Goal: Task Accomplishment & Management: Complete application form

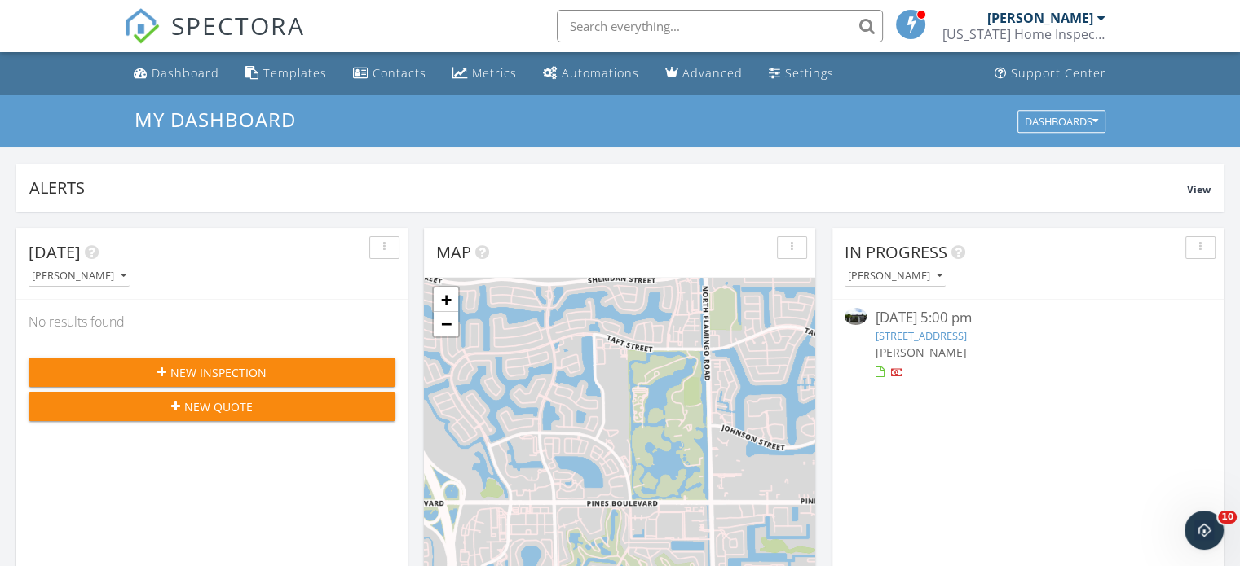
click at [966, 338] on link "495 NW 129th St, miami, FL 33168" at bounding box center [920, 335] width 91 height 15
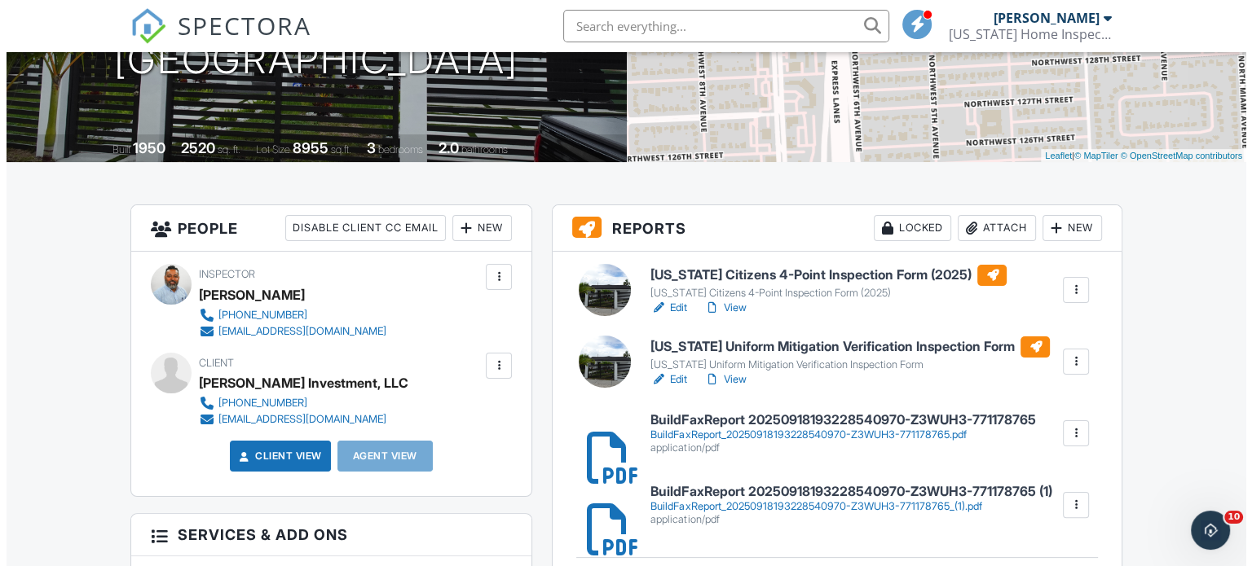
scroll to position [222, 0]
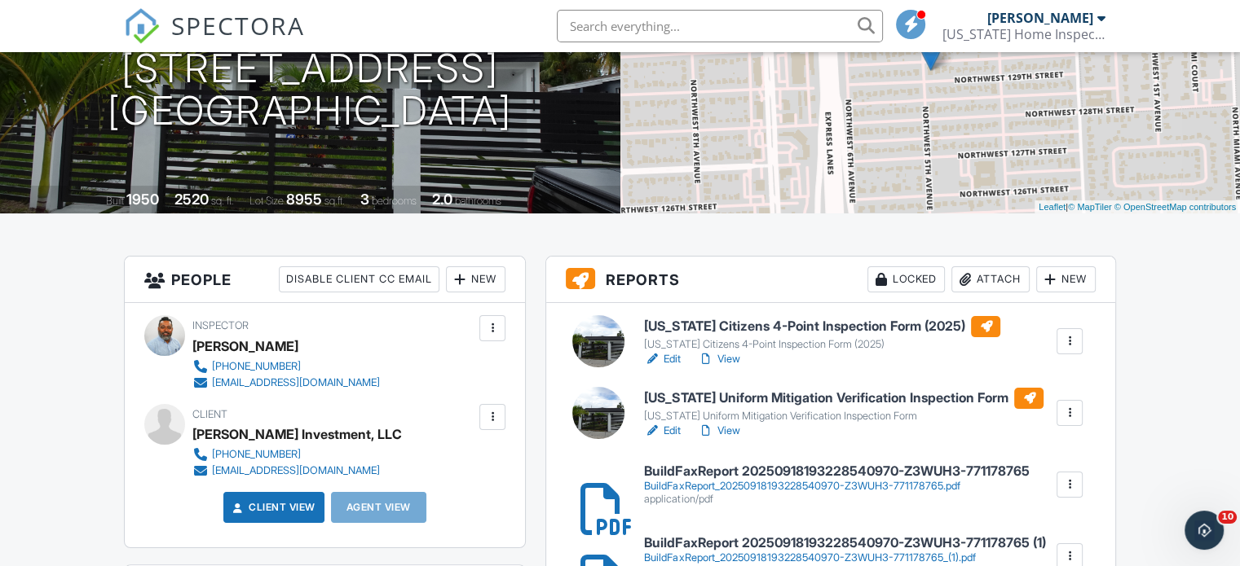
drag, startPoint x: 1247, startPoint y: 83, endPoint x: 1239, endPoint y: 120, distance: 37.6
click at [488, 412] on div at bounding box center [492, 417] width 16 height 16
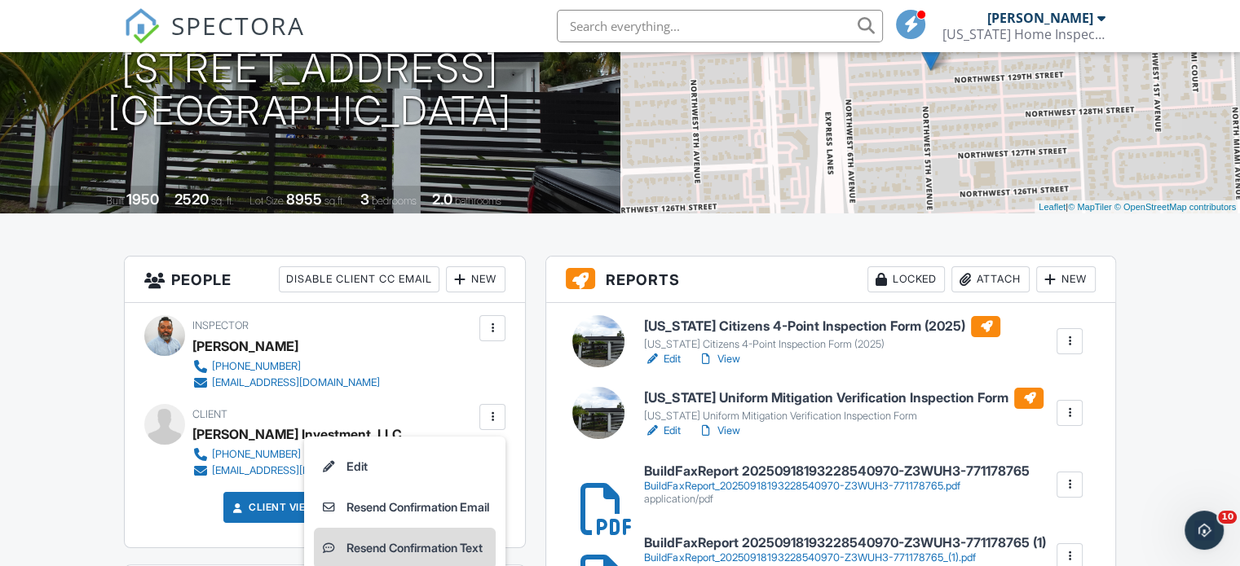
click at [447, 549] on li "Resend Confirmation Text" at bounding box center [405, 548] width 182 height 41
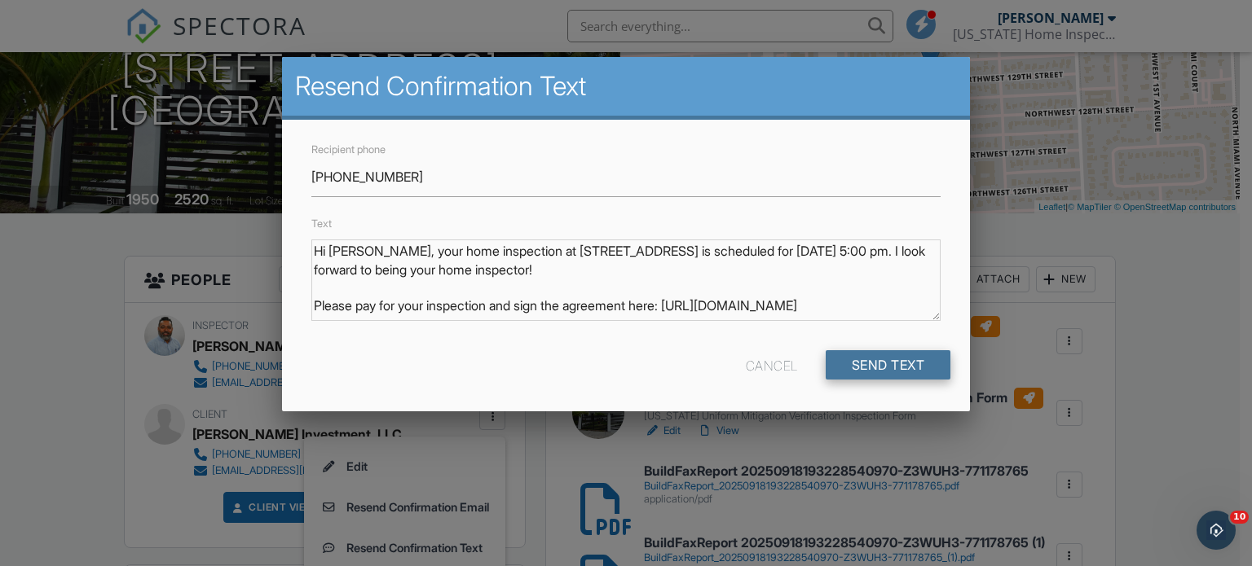
click at [870, 359] on input "Send Text" at bounding box center [889, 364] width 126 height 29
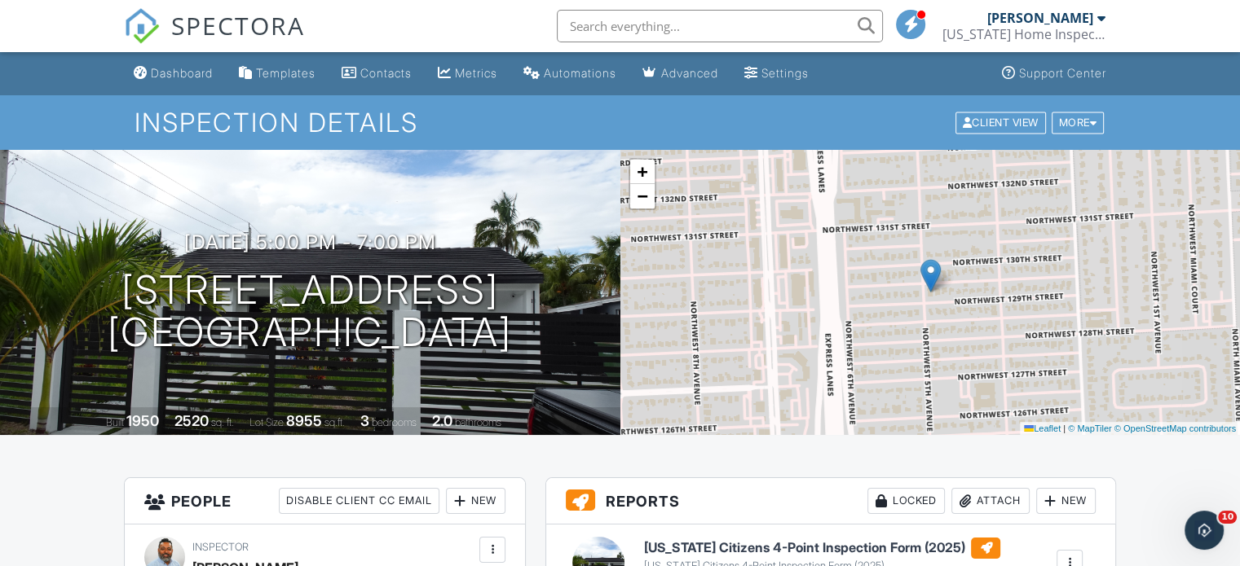
click at [1087, 26] on div "[US_STATE] Home Inspections FM" at bounding box center [1023, 34] width 163 height 16
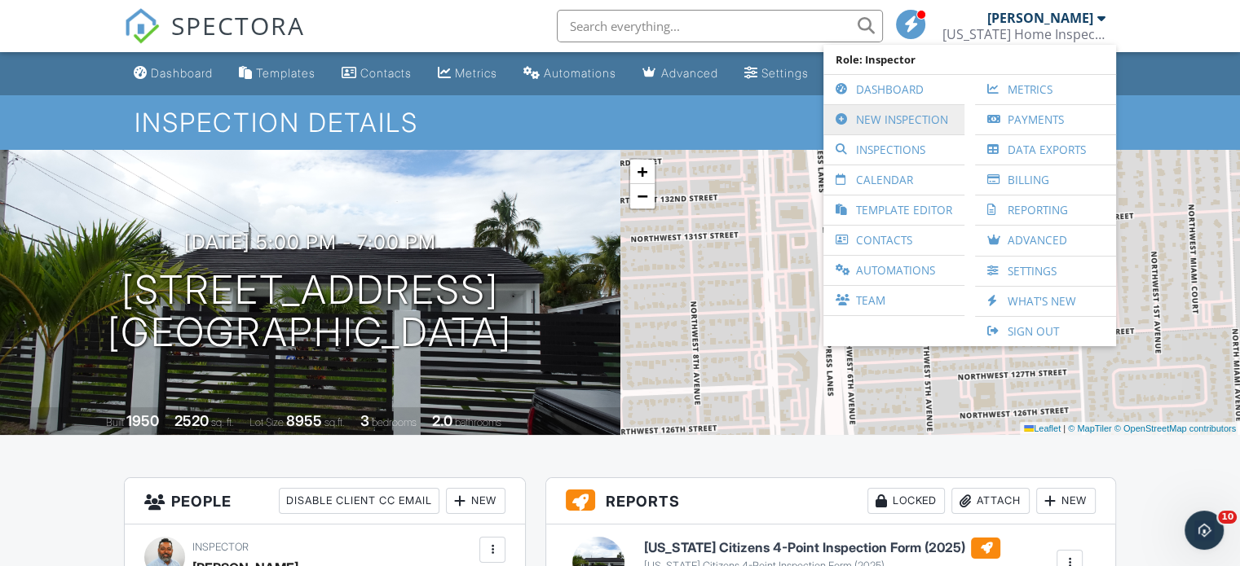
click at [893, 114] on link "New Inspection" at bounding box center [893, 119] width 125 height 29
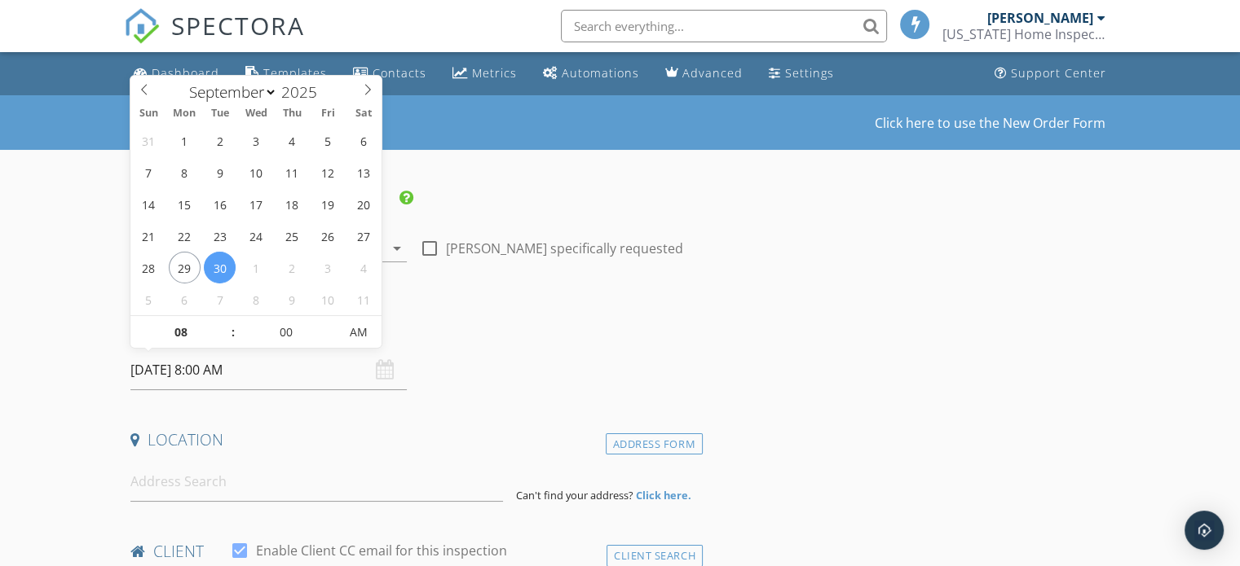
click at [270, 374] on input "09/30/2025 8:00 AM" at bounding box center [268, 370] width 276 height 40
select select "9"
type input "10/01/2025 8:00 AM"
type input "07"
type input "10/01/2025 7:00 AM"
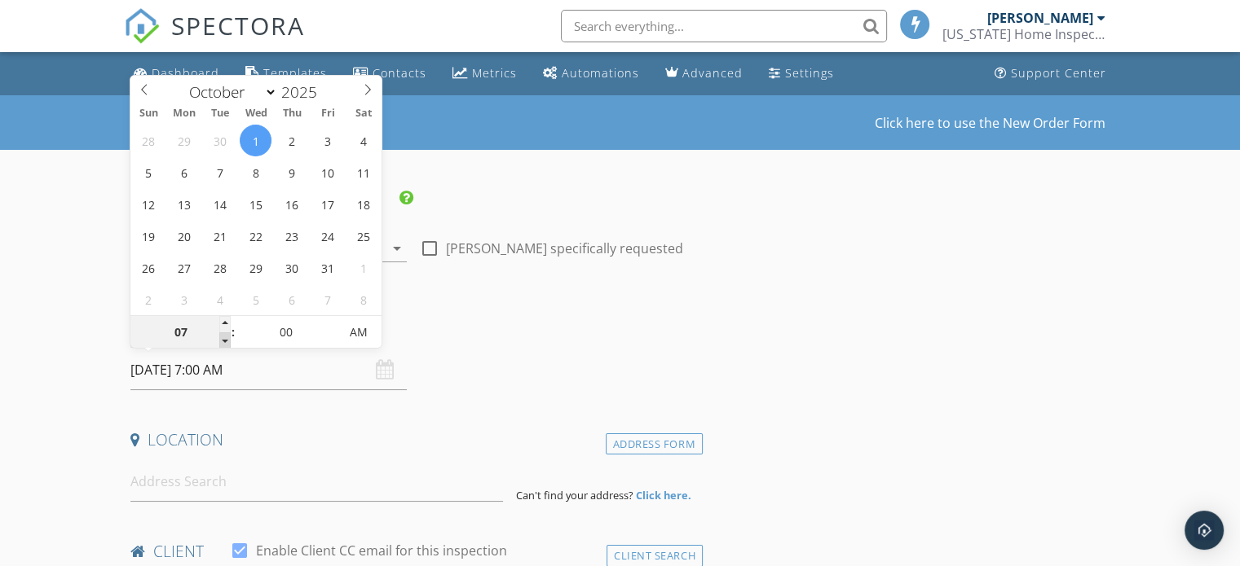
click at [221, 342] on span at bounding box center [224, 341] width 11 height 16
type input "06"
type input "10/01/2025 6:00 AM"
click at [221, 342] on span at bounding box center [224, 341] width 11 height 16
type input "05"
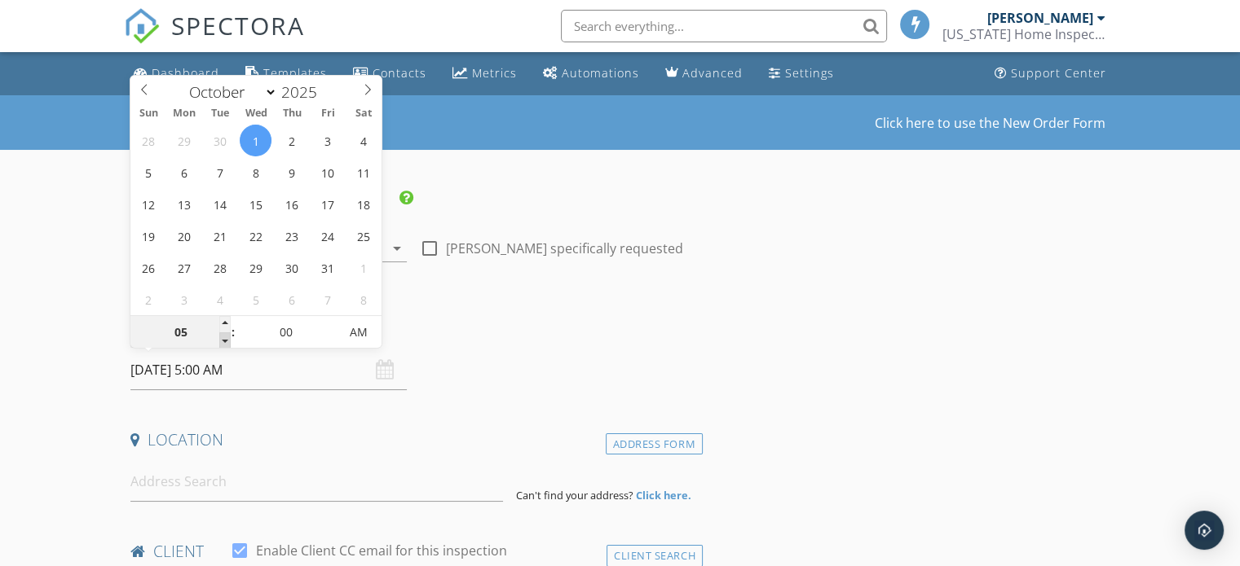
click at [221, 342] on span at bounding box center [224, 341] width 11 height 16
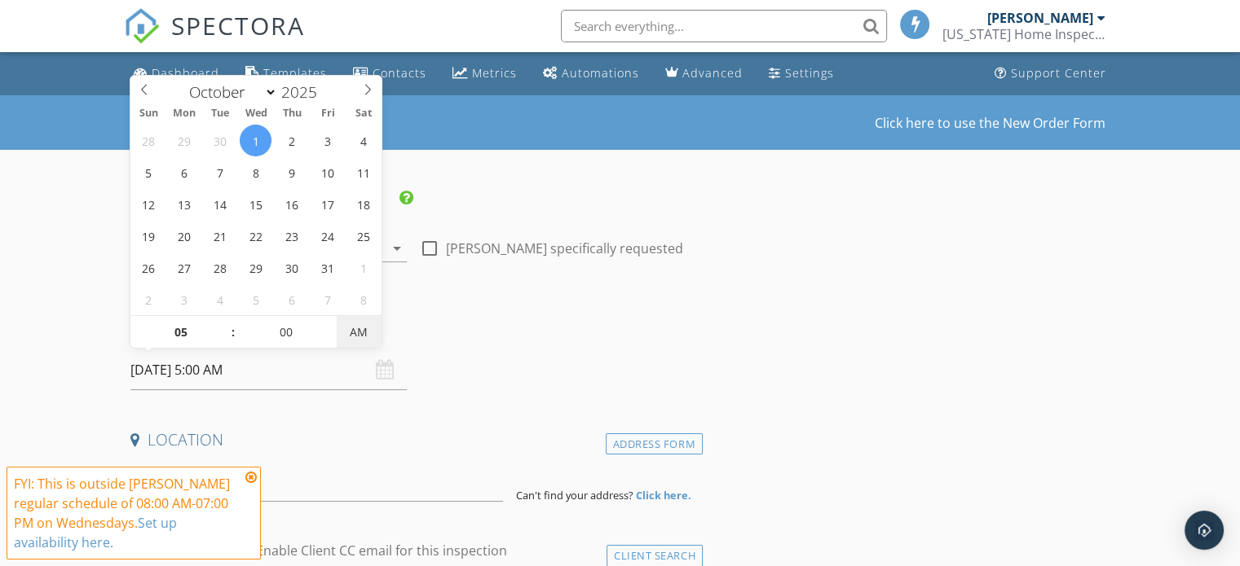
type input "10/01/2025 5:00 PM"
click at [368, 340] on span "AM" at bounding box center [359, 332] width 45 height 33
click at [346, 482] on input at bounding box center [316, 482] width 372 height 40
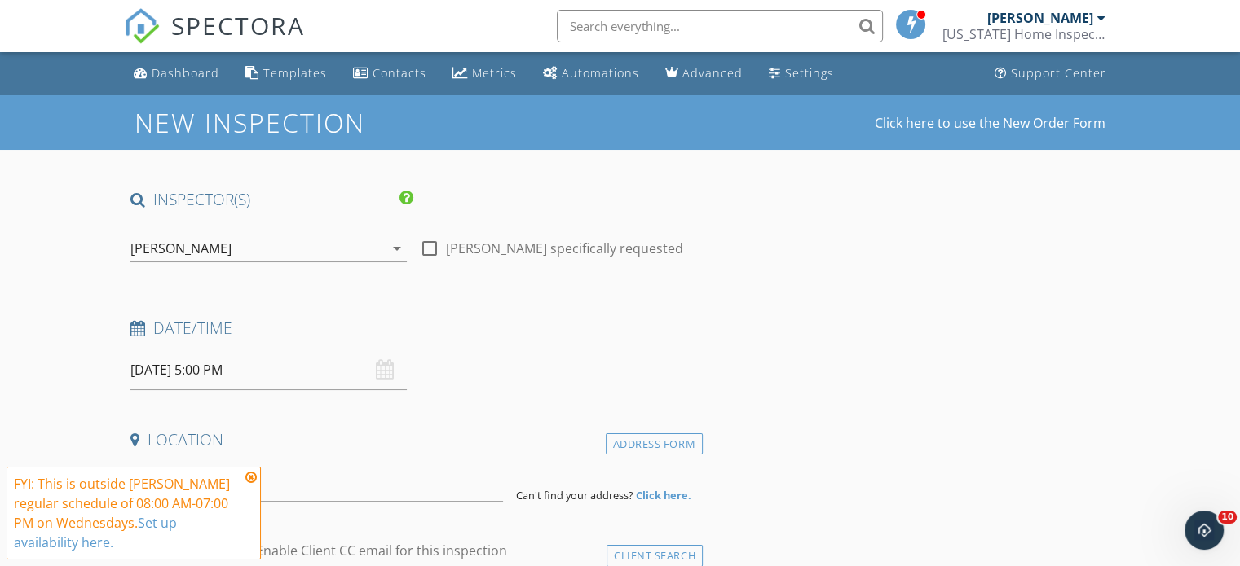
click at [251, 478] on icon at bounding box center [250, 477] width 11 height 13
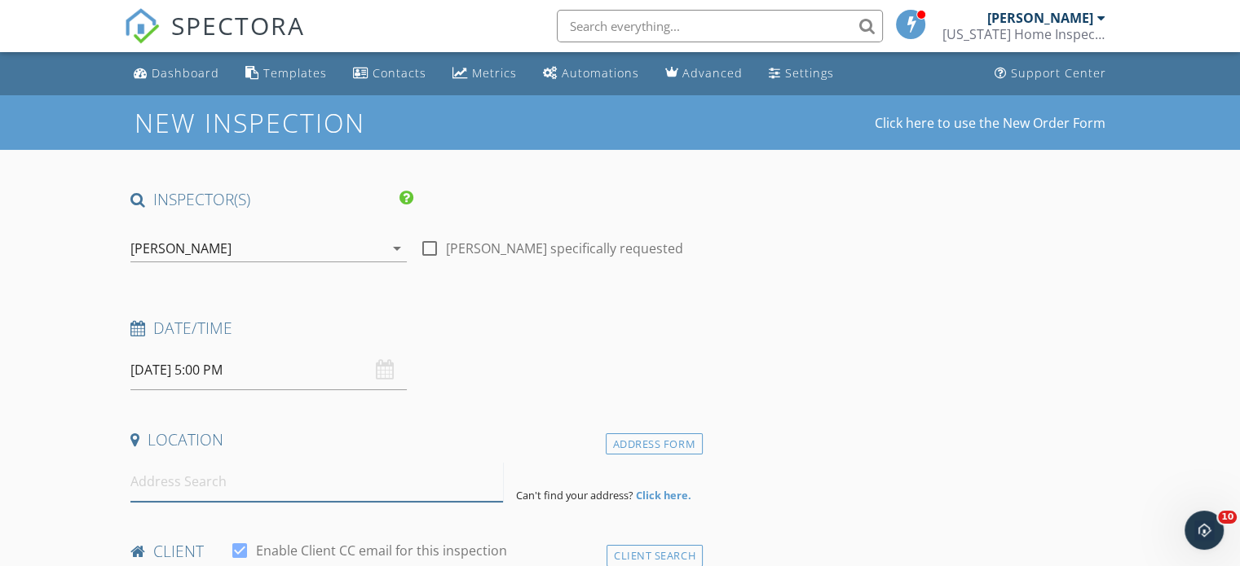
click at [223, 491] on input at bounding box center [316, 482] width 372 height 40
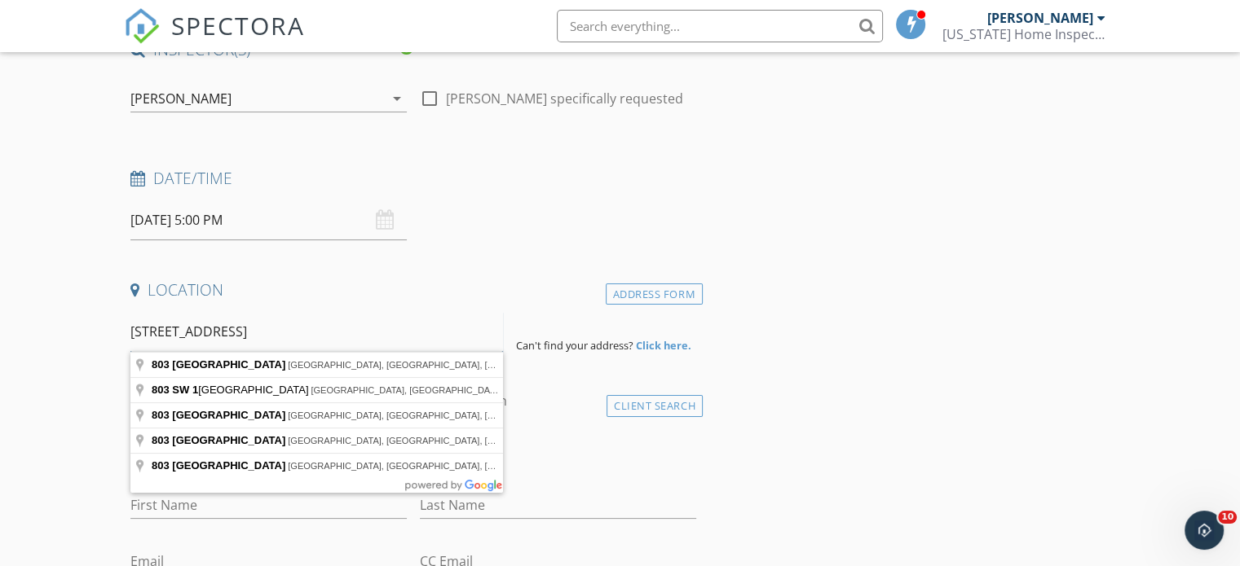
scroll to position [193, 0]
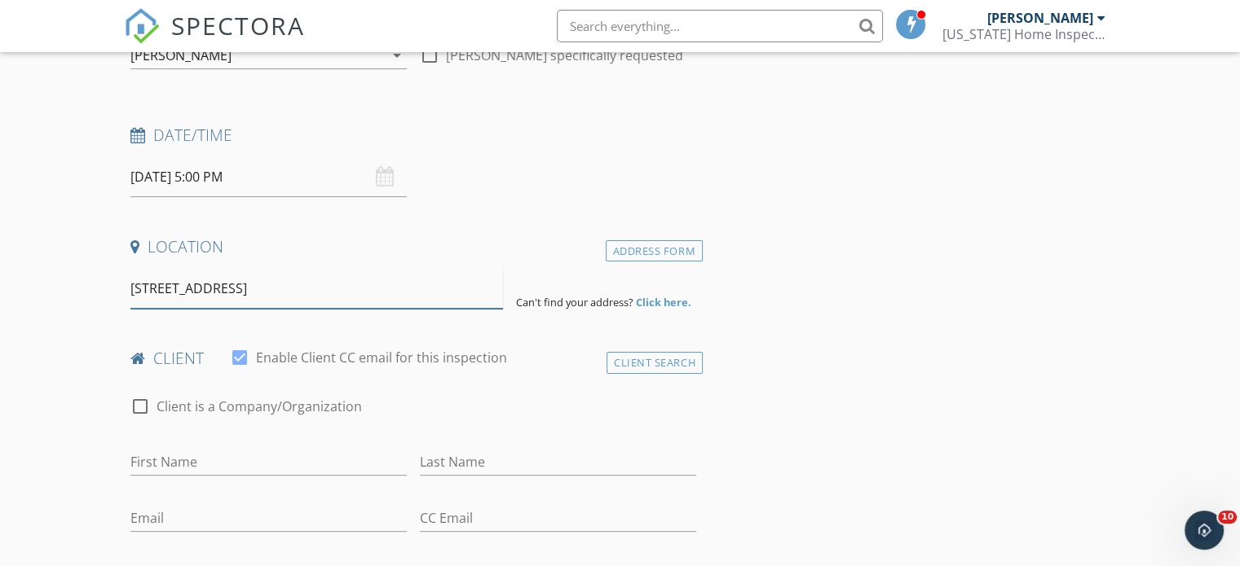
click at [427, 273] on input "803 sw 147th terrace pembroke pines fl 33027" at bounding box center [316, 289] width 372 height 40
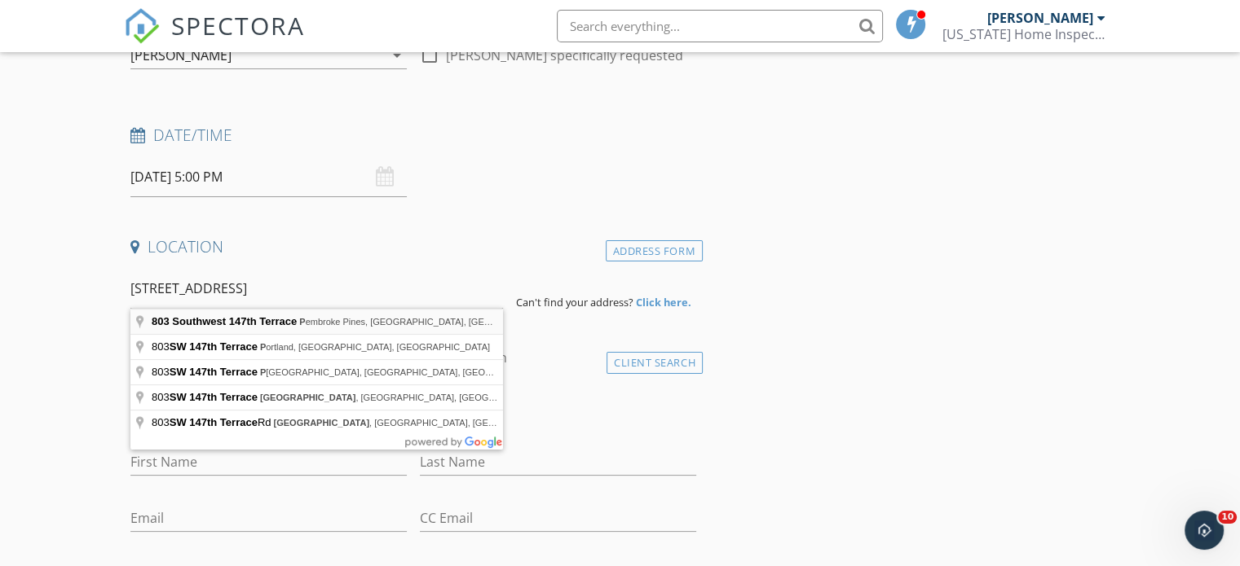
type input "803 Southwest 147th Terrace, Pembroke Pines, FL, USA"
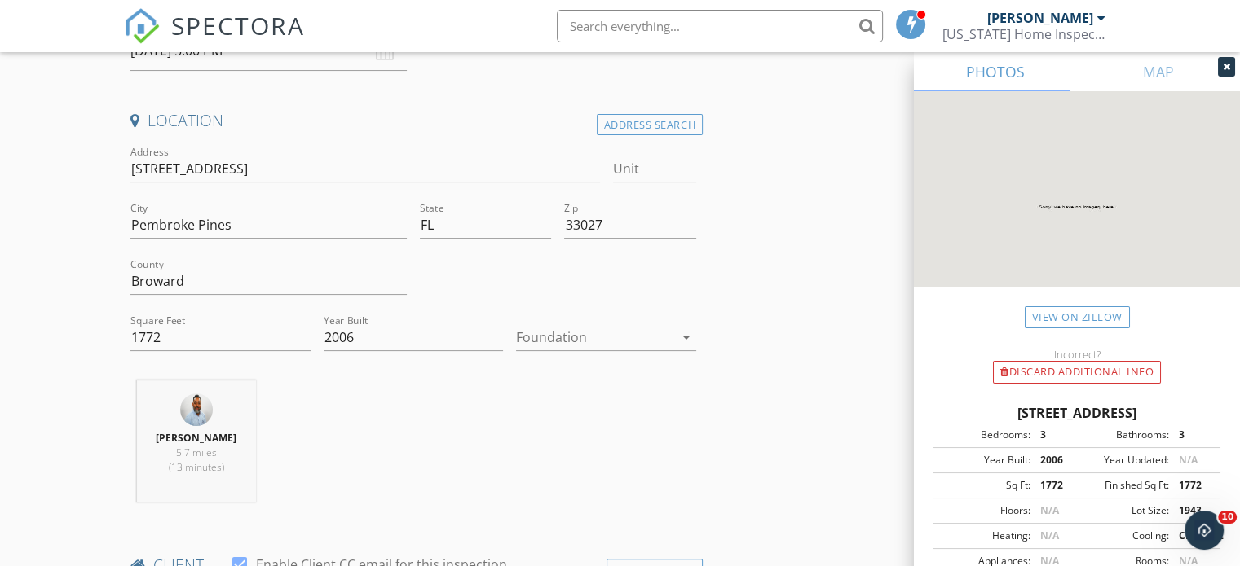
scroll to position [323, 0]
click at [560, 328] on div at bounding box center [594, 334] width 157 height 26
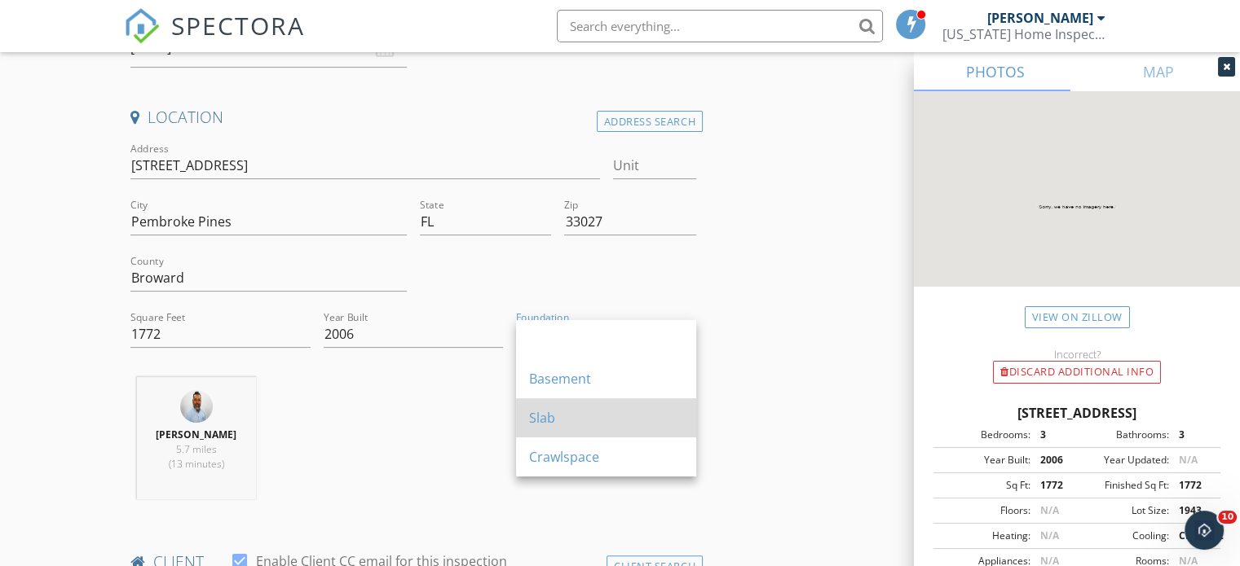
click at [550, 416] on div "Slab" at bounding box center [606, 418] width 154 height 20
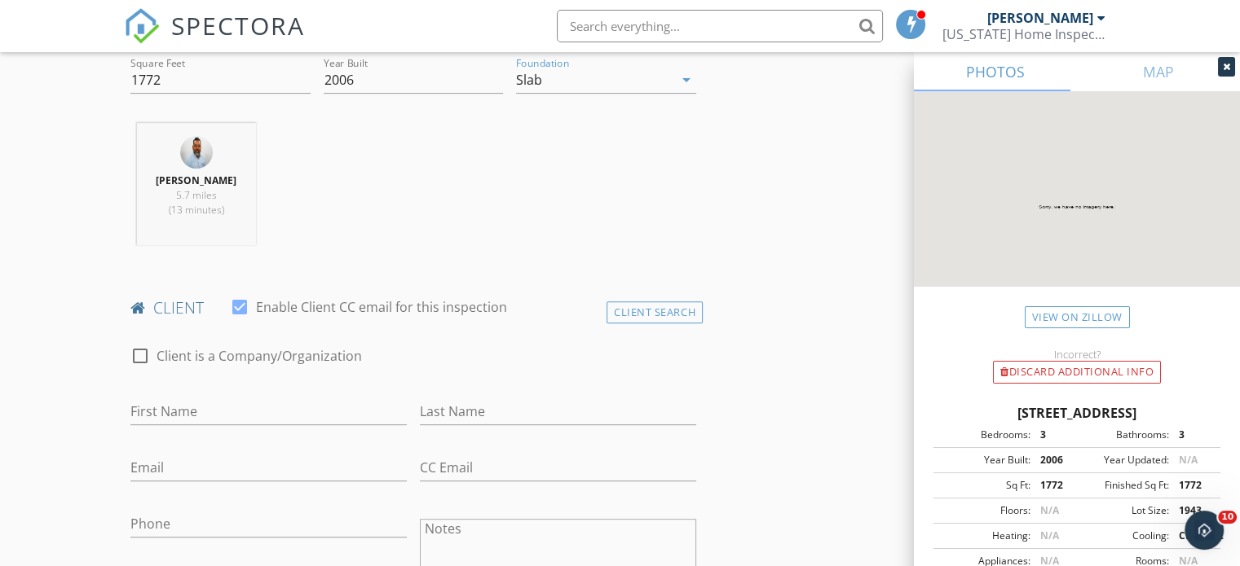
scroll to position [591, 0]
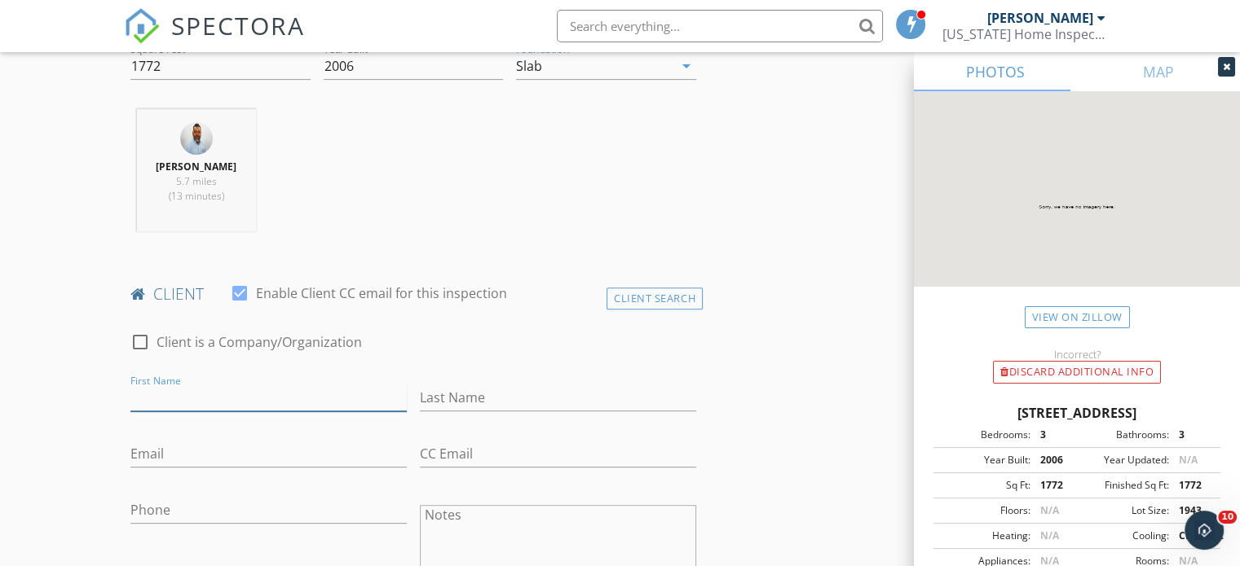
click at [243, 396] on input "First Name" at bounding box center [268, 398] width 276 height 27
type input "[PERSON_NAME]"
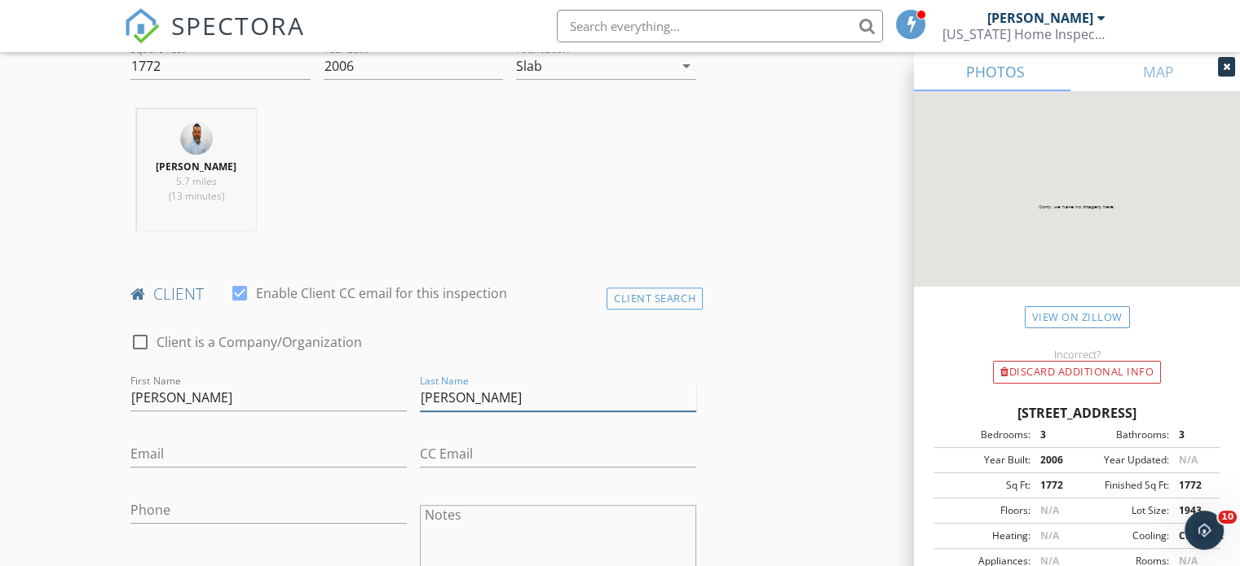
type input "[PERSON_NAME]"
click at [218, 443] on input "Email" at bounding box center [268, 454] width 276 height 27
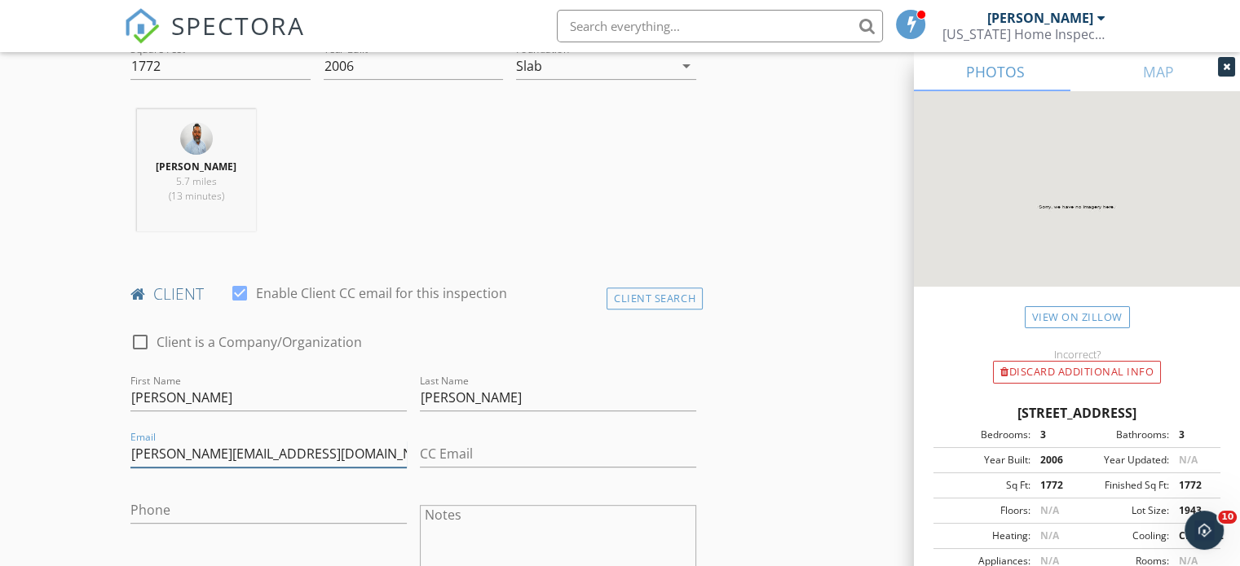
type input "[PERSON_NAME][EMAIL_ADDRESS][DOMAIN_NAME]"
click at [170, 514] on input "Phone" at bounding box center [268, 510] width 276 height 27
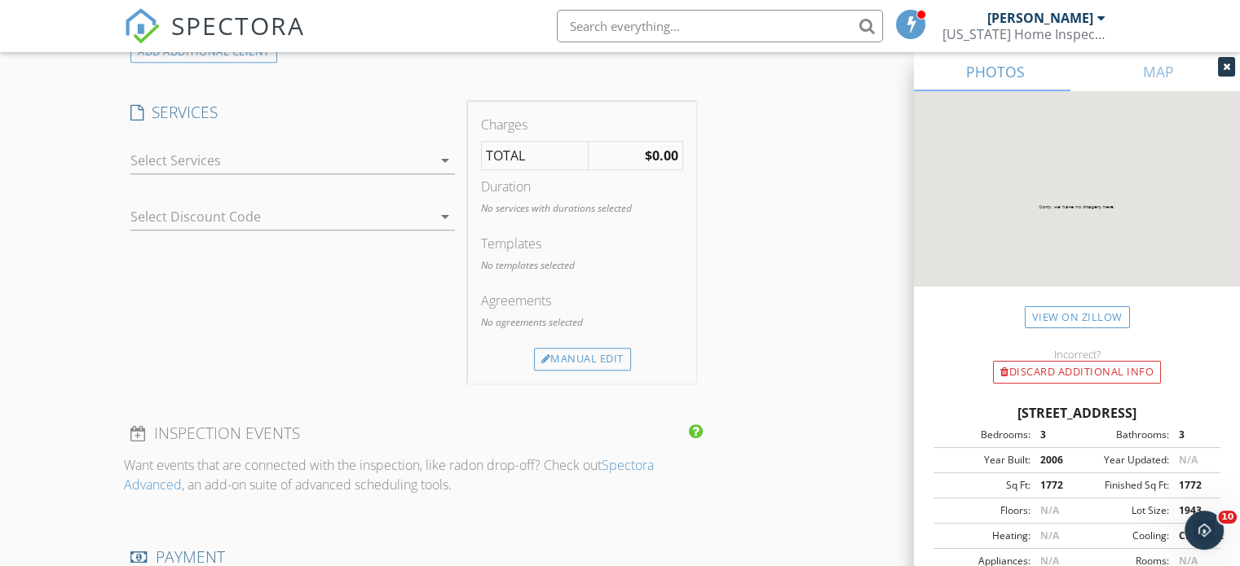
scroll to position [1296, 0]
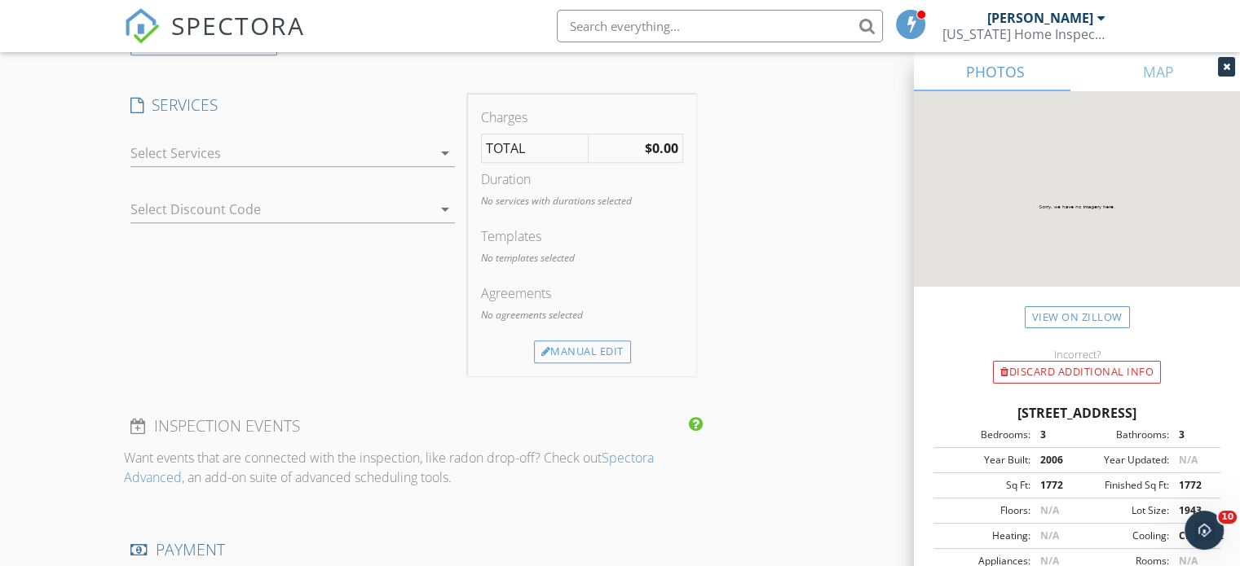
type input "[PHONE_NUMBER]"
click at [329, 149] on div at bounding box center [281, 153] width 302 height 26
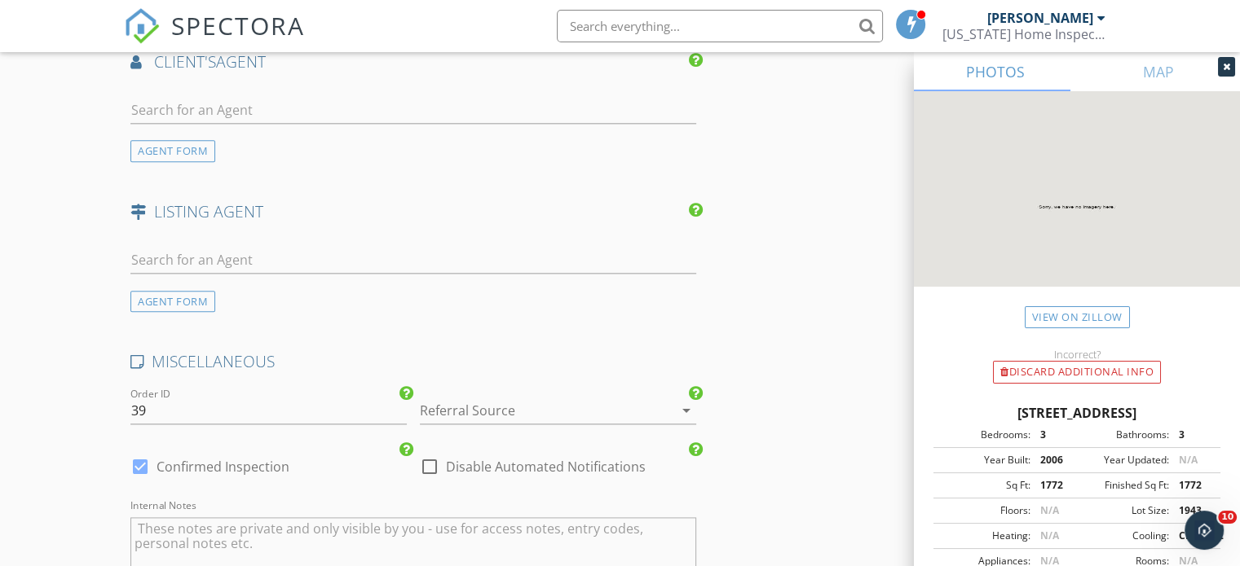
scroll to position [1979, 0]
click at [173, 144] on div "AGENT FORM" at bounding box center [172, 155] width 85 height 22
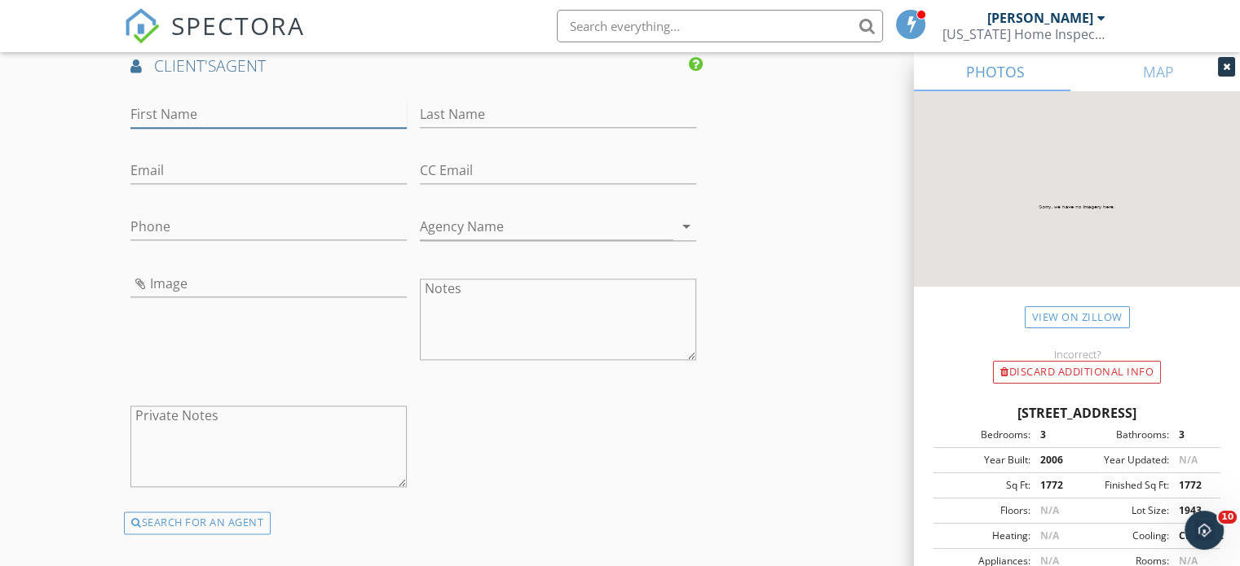
click at [212, 104] on input "First Name" at bounding box center [268, 114] width 276 height 27
type input "[PERSON_NAME]"
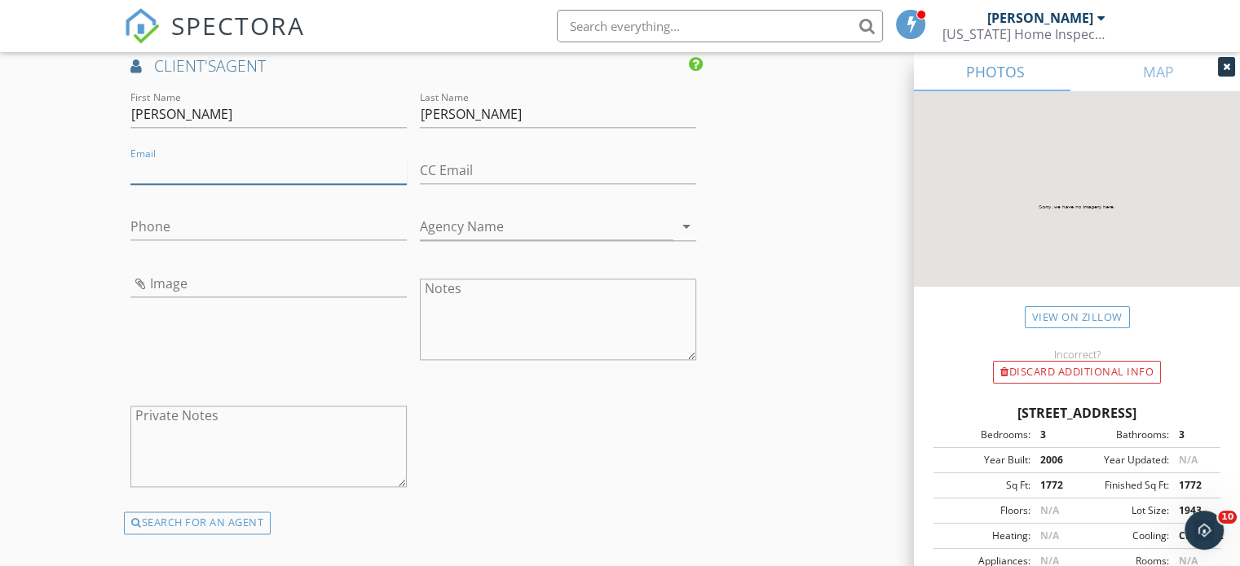
click at [155, 163] on input "Email" at bounding box center [268, 170] width 276 height 27
type input "[EMAIL_ADDRESS][DOMAIN_NAME]"
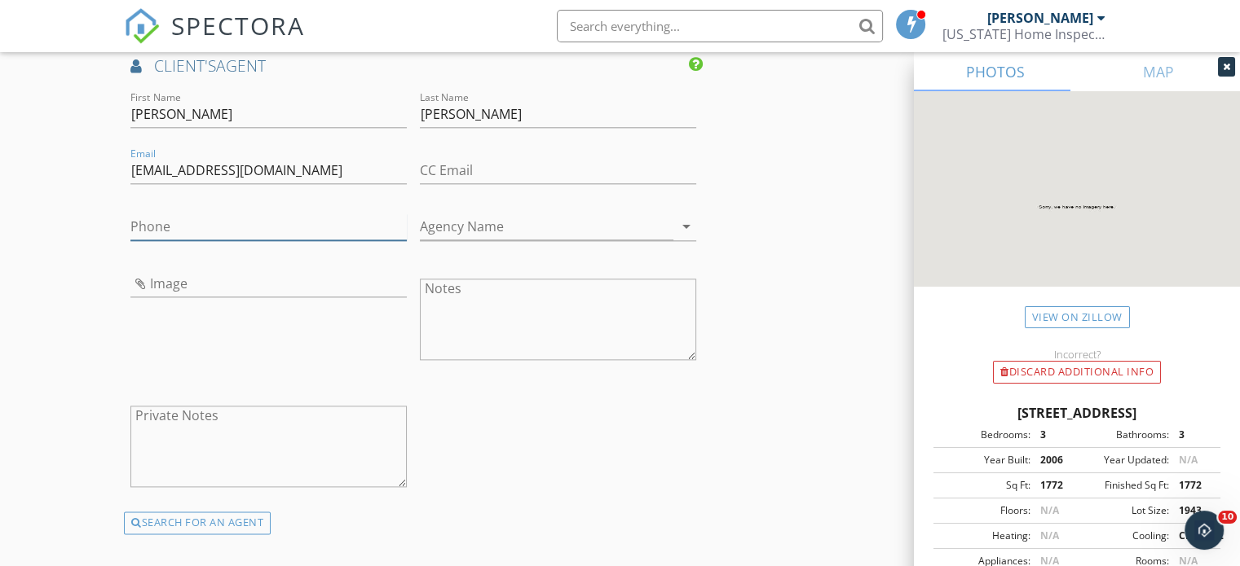
click at [160, 224] on input "Phone" at bounding box center [268, 227] width 276 height 27
type input "[PHONE_NUMBER]"
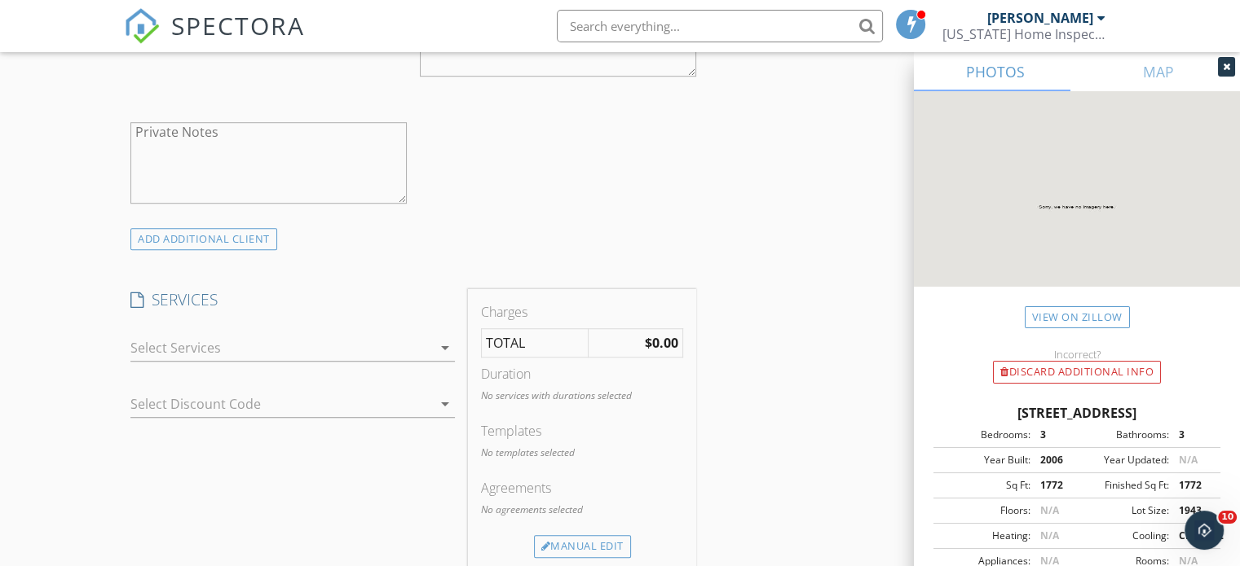
scroll to position [1137, 0]
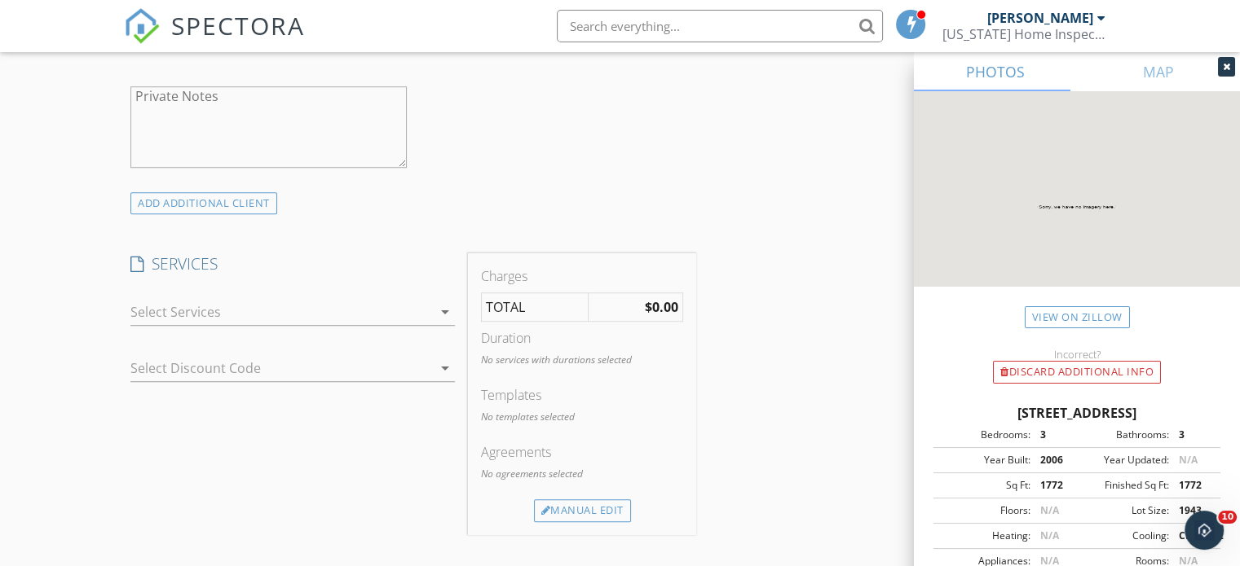
click at [368, 314] on div at bounding box center [281, 312] width 302 height 26
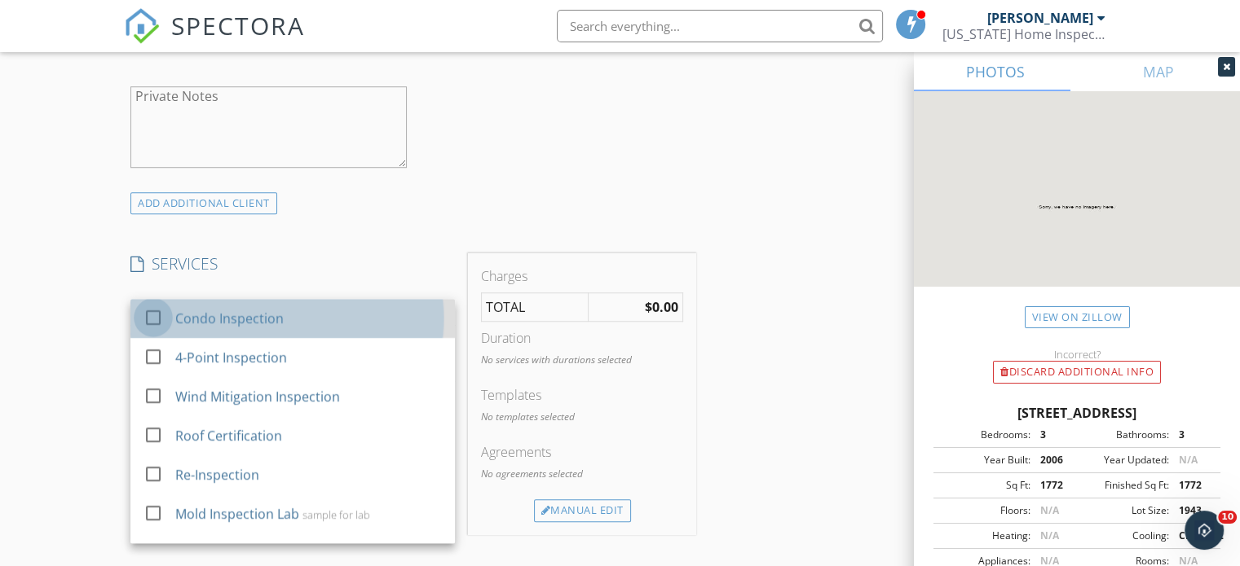
click at [151, 318] on div at bounding box center [153, 318] width 28 height 28
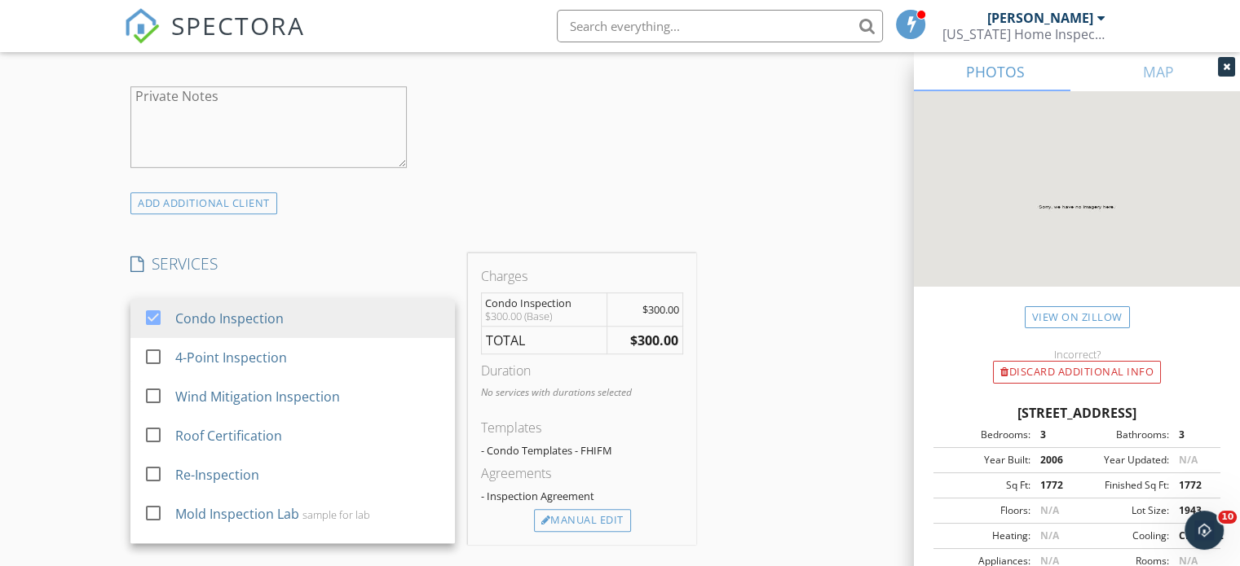
scroll to position [2, 0]
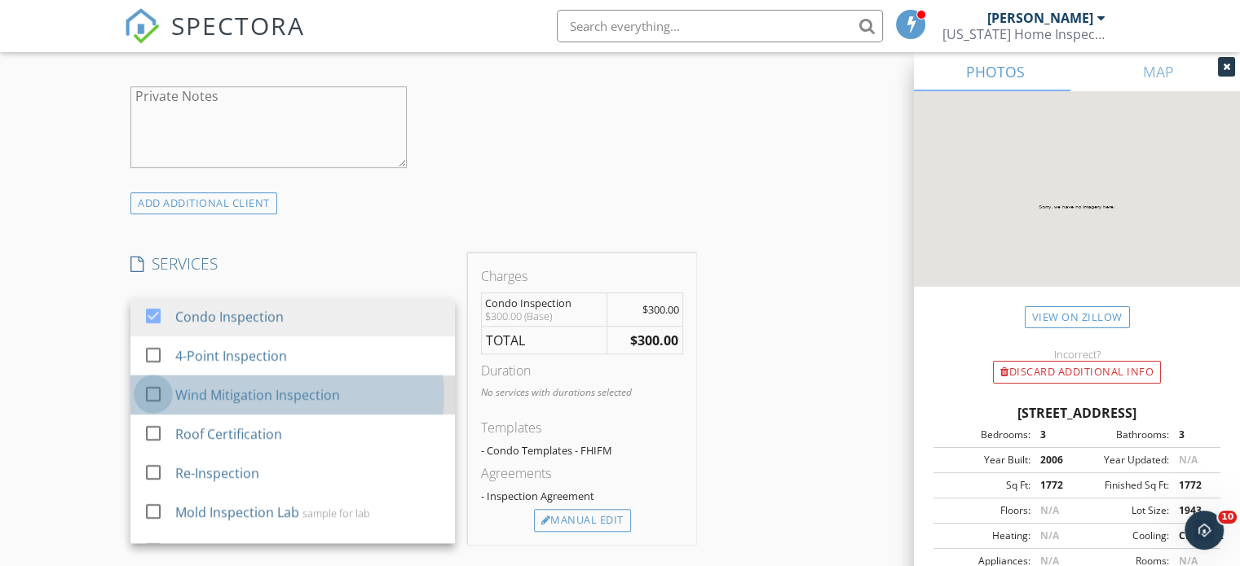
click at [153, 394] on div at bounding box center [153, 395] width 28 height 28
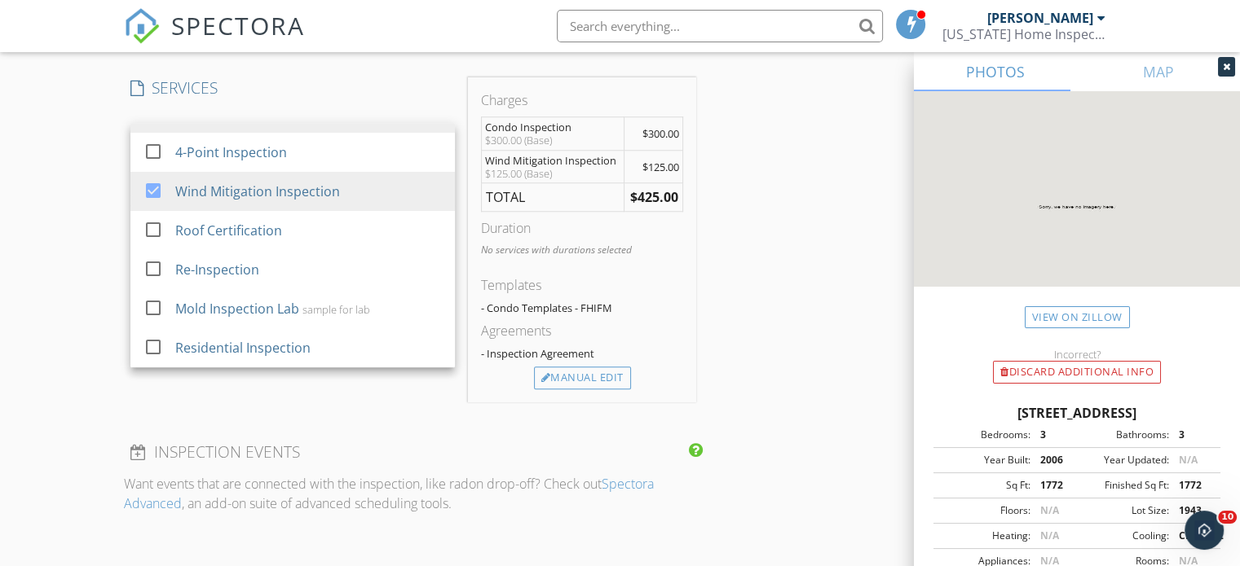
scroll to position [1337, 0]
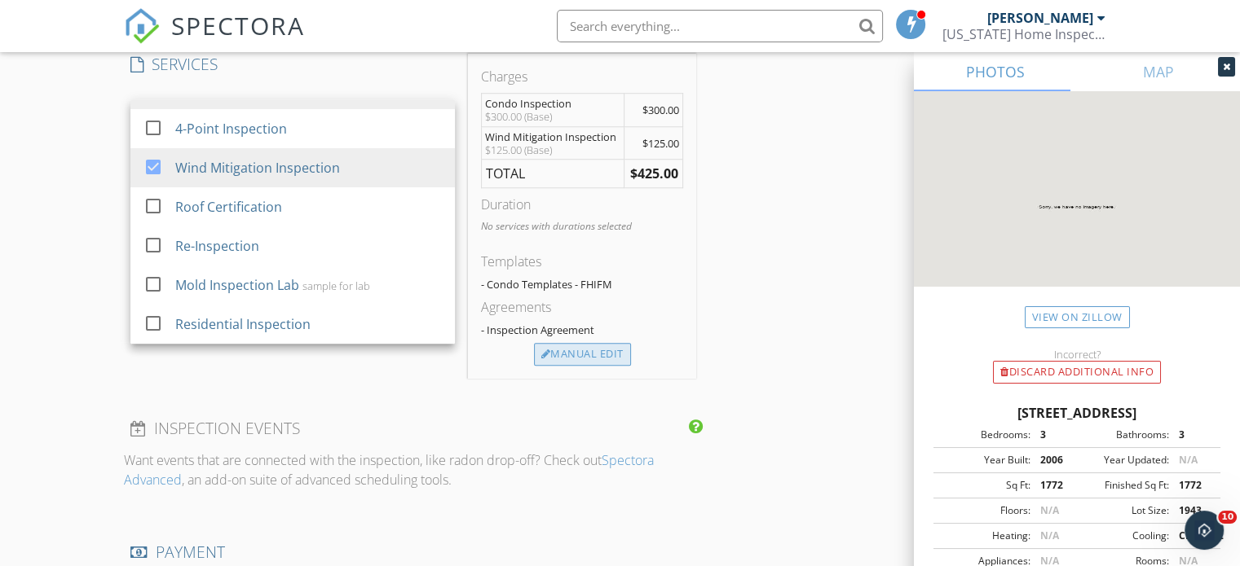
click at [592, 357] on div "Manual Edit" at bounding box center [582, 354] width 97 height 23
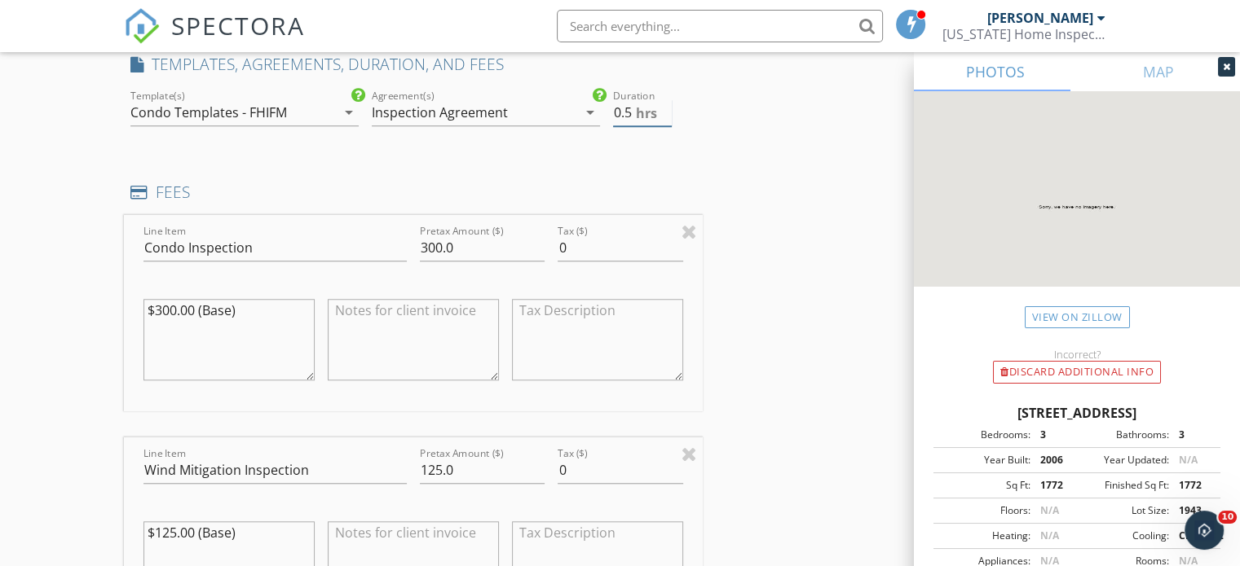
click at [664, 104] on input "0.5" at bounding box center [642, 112] width 59 height 27
click at [664, 104] on input "1" at bounding box center [642, 112] width 59 height 27
click at [664, 104] on input "1.5" at bounding box center [642, 112] width 59 height 27
click at [664, 104] on input "2" at bounding box center [642, 112] width 59 height 27
type input "2.5"
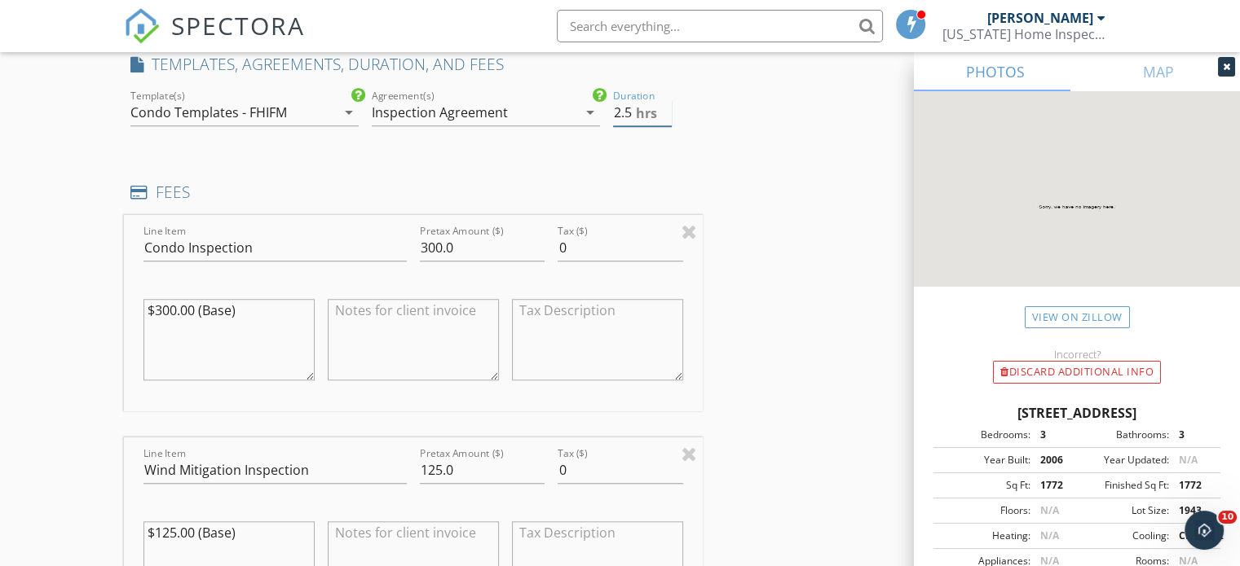
click at [664, 104] on input "2.5" at bounding box center [642, 112] width 59 height 27
click at [317, 107] on div "Condo Templates - FHIFM" at bounding box center [232, 112] width 205 height 26
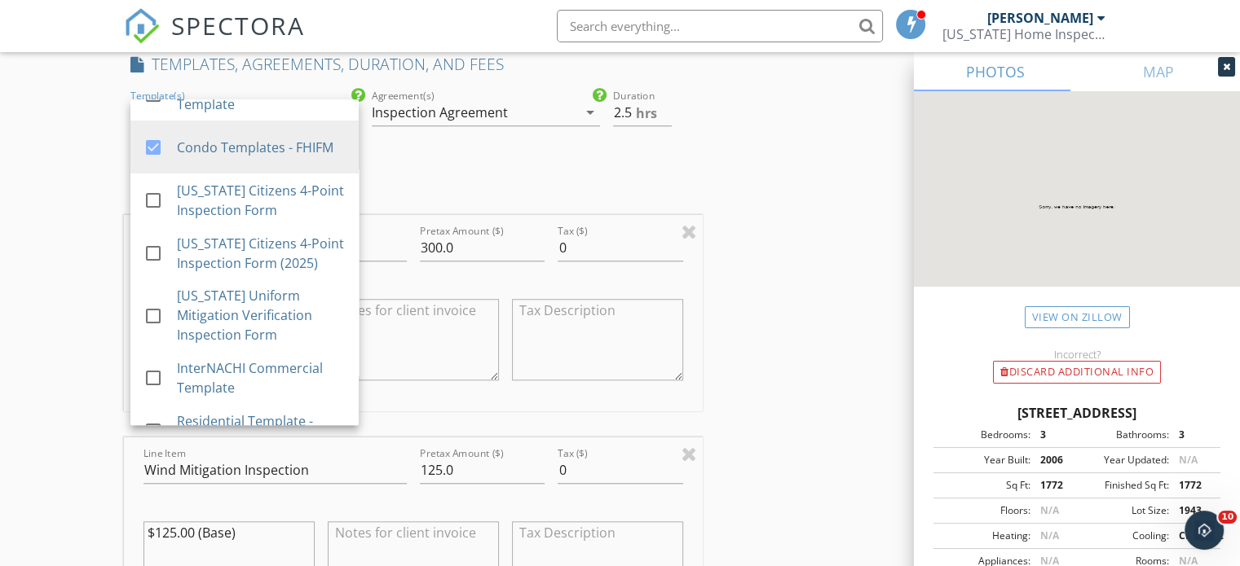
scroll to position [146, 0]
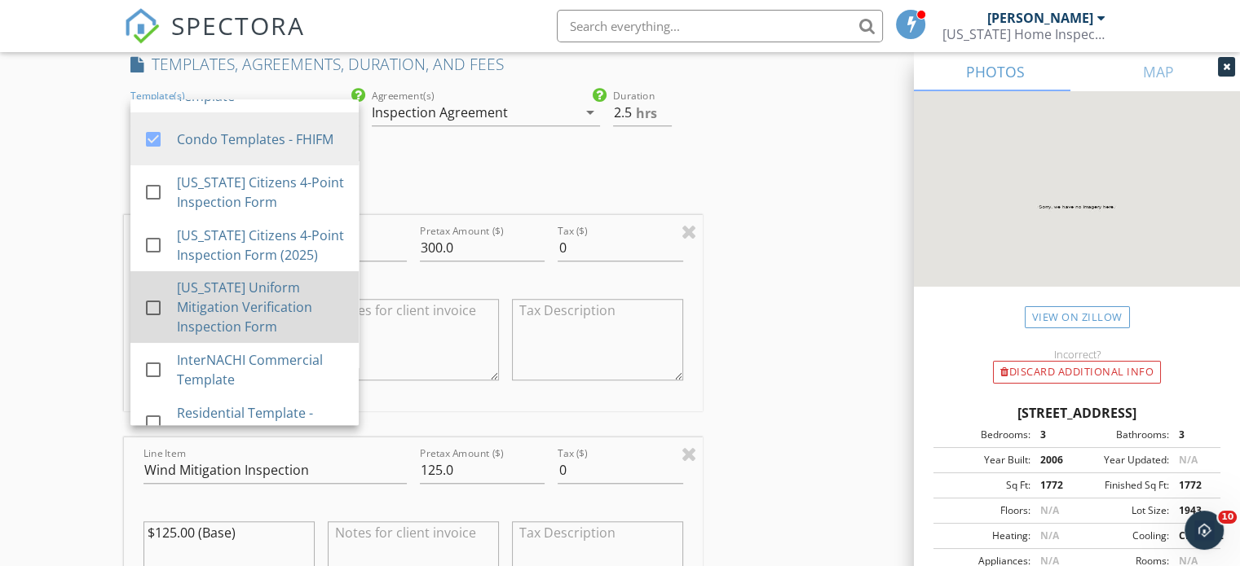
click at [150, 311] on div at bounding box center [153, 308] width 28 height 28
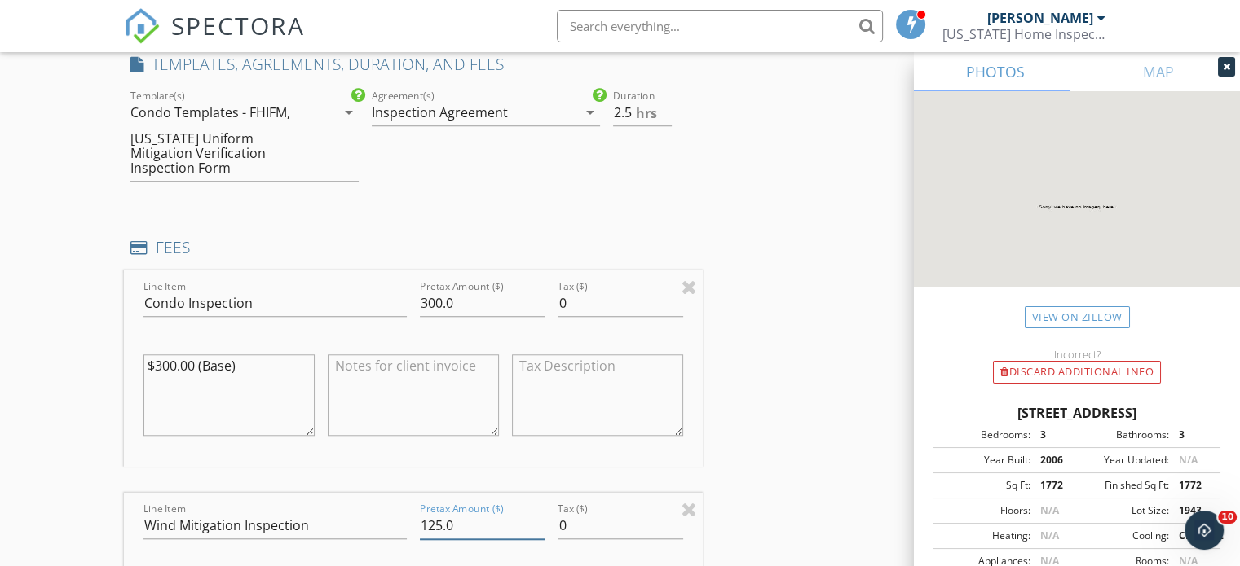
drag, startPoint x: 476, startPoint y: 505, endPoint x: 369, endPoint y: 514, distance: 107.2
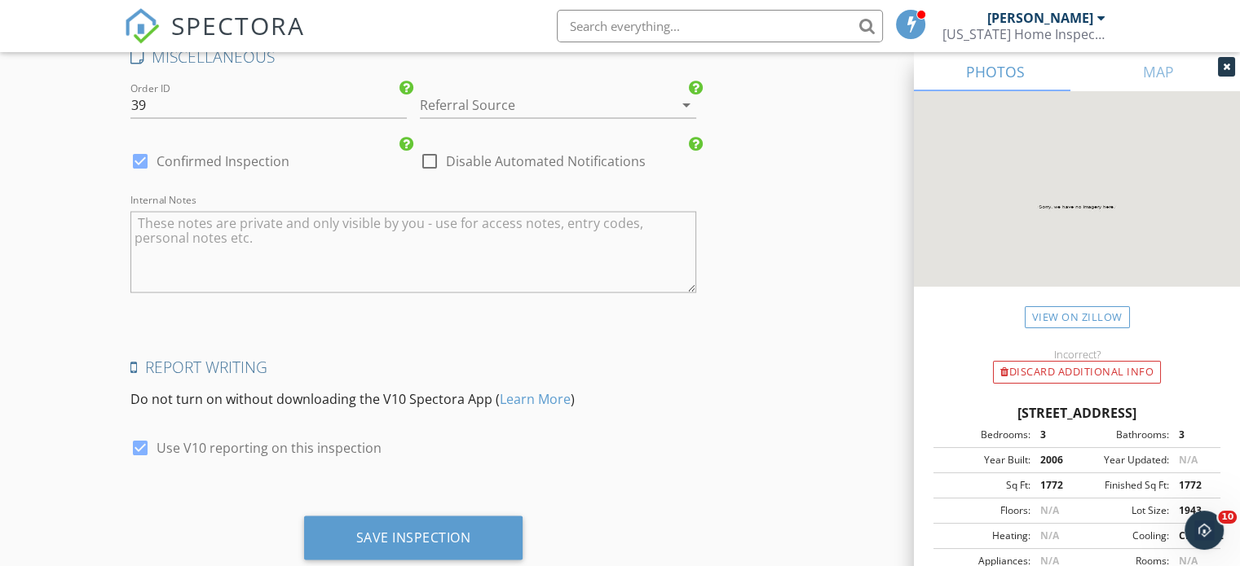
scroll to position [3138, 0]
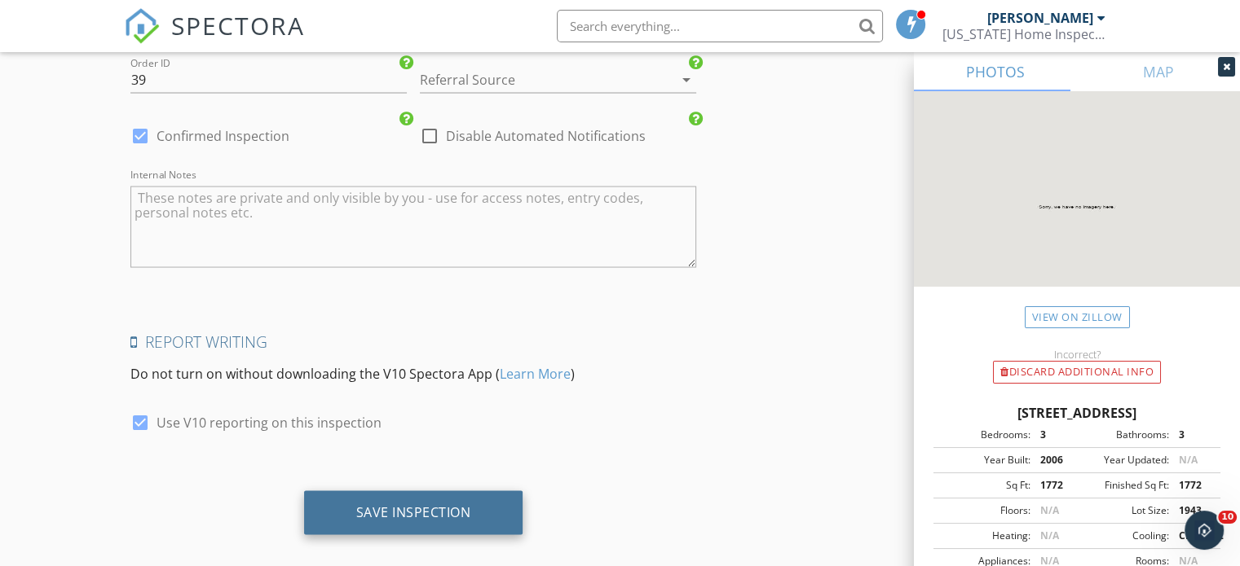
type input "0.00"
click at [416, 505] on div "Save Inspection" at bounding box center [413, 513] width 115 height 16
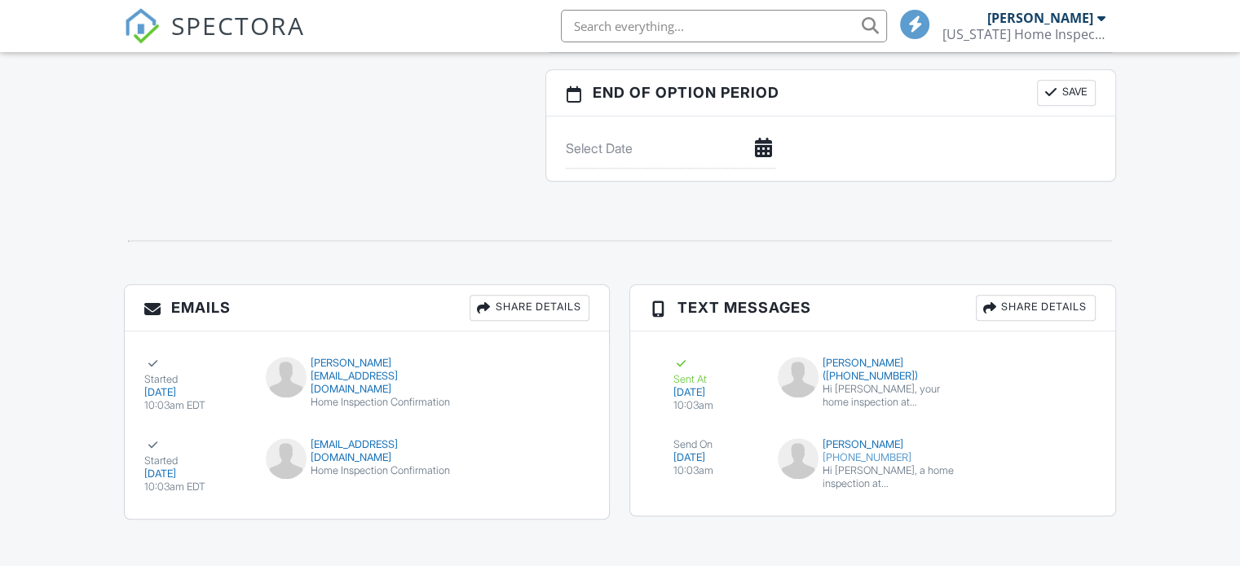
scroll to position [1714, 0]
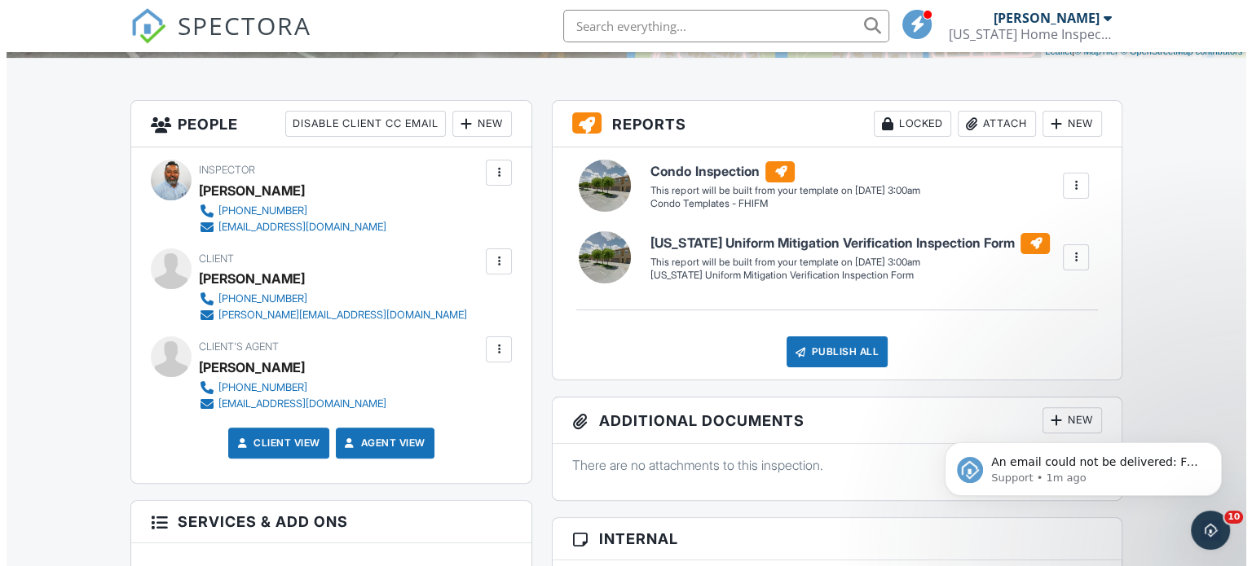
scroll to position [391, 0]
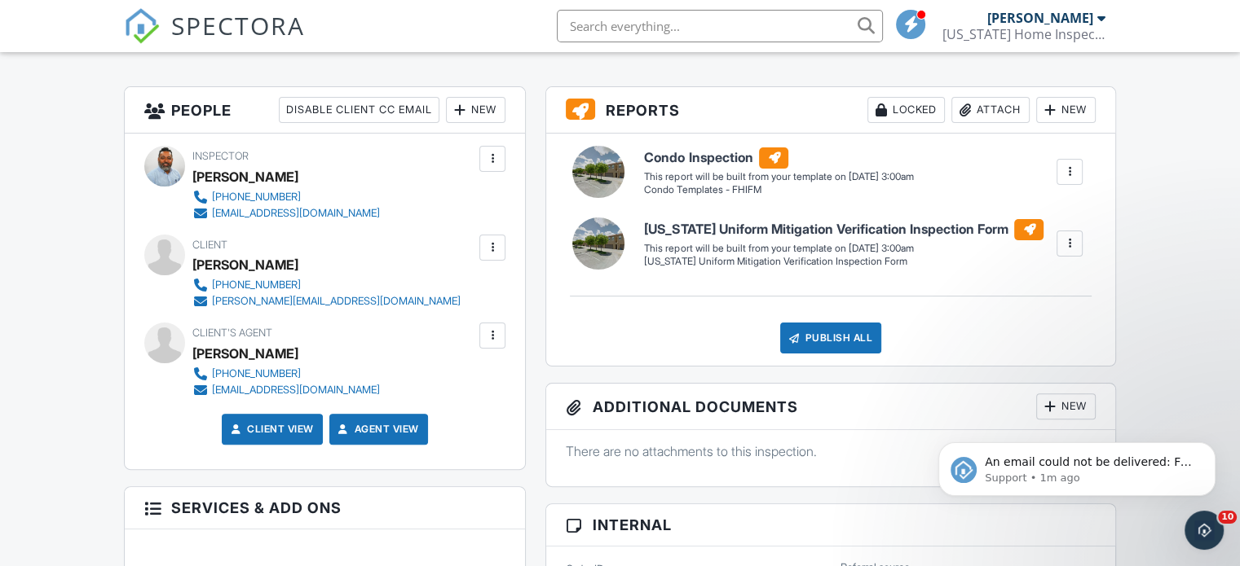
click at [496, 330] on div at bounding box center [492, 336] width 16 height 16
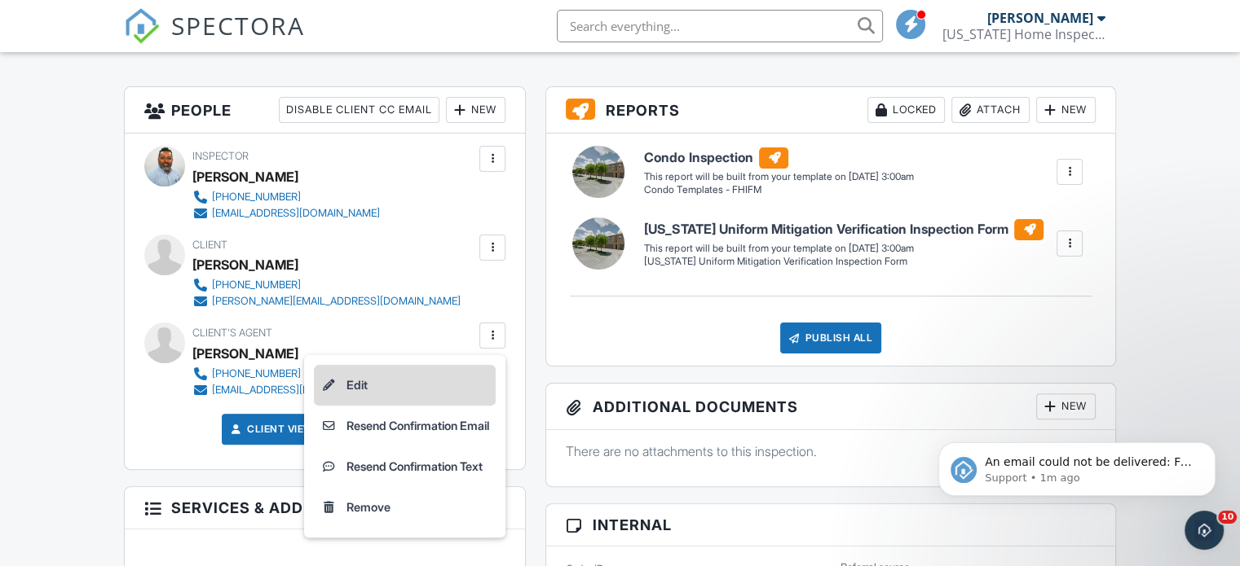
click at [365, 390] on li "Edit" at bounding box center [405, 385] width 182 height 41
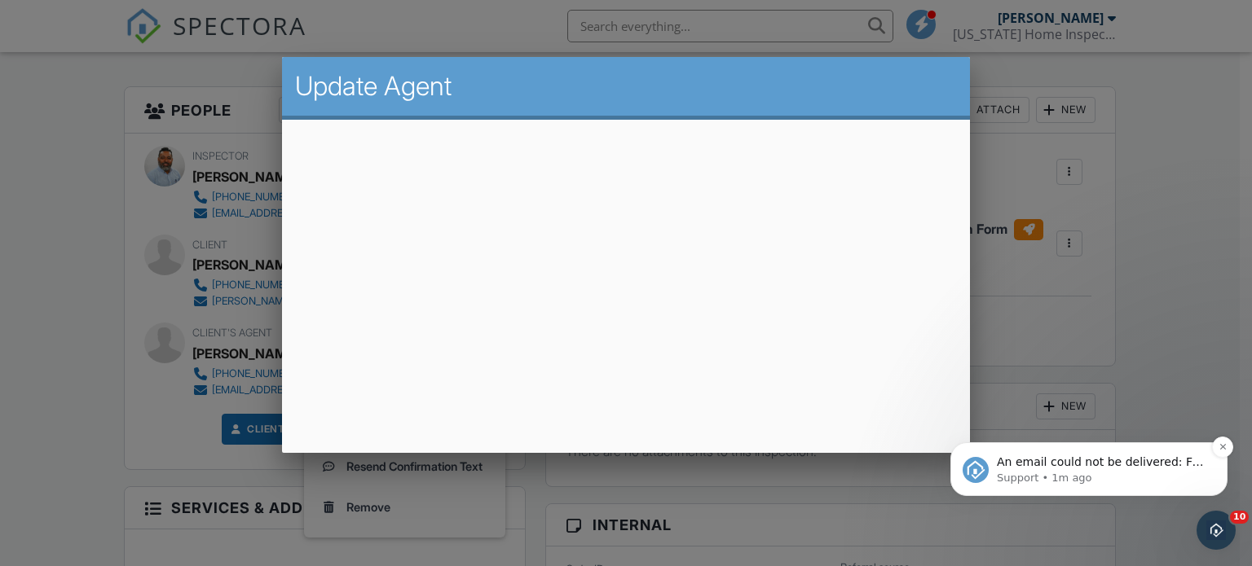
drag, startPoint x: 959, startPoint y: 409, endPoint x: 965, endPoint y: 447, distance: 38.7
click at [965, 447] on div "An email could not be delivered: For more information, view Why emails don't ge…" at bounding box center [1089, 395] width 300 height 204
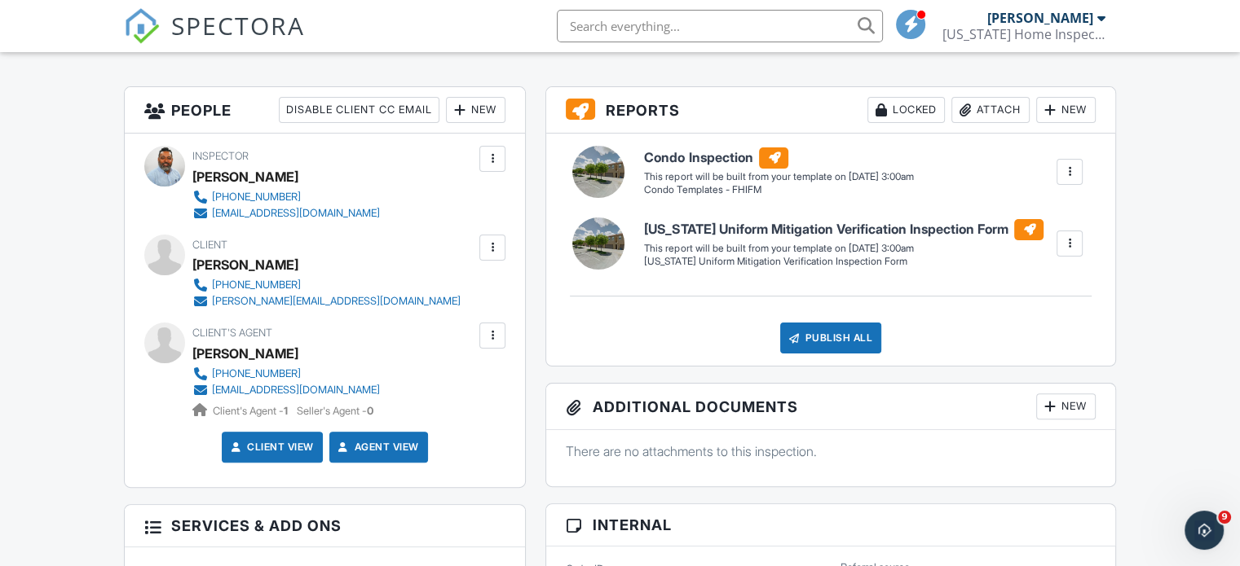
click at [486, 333] on div at bounding box center [492, 336] width 16 height 16
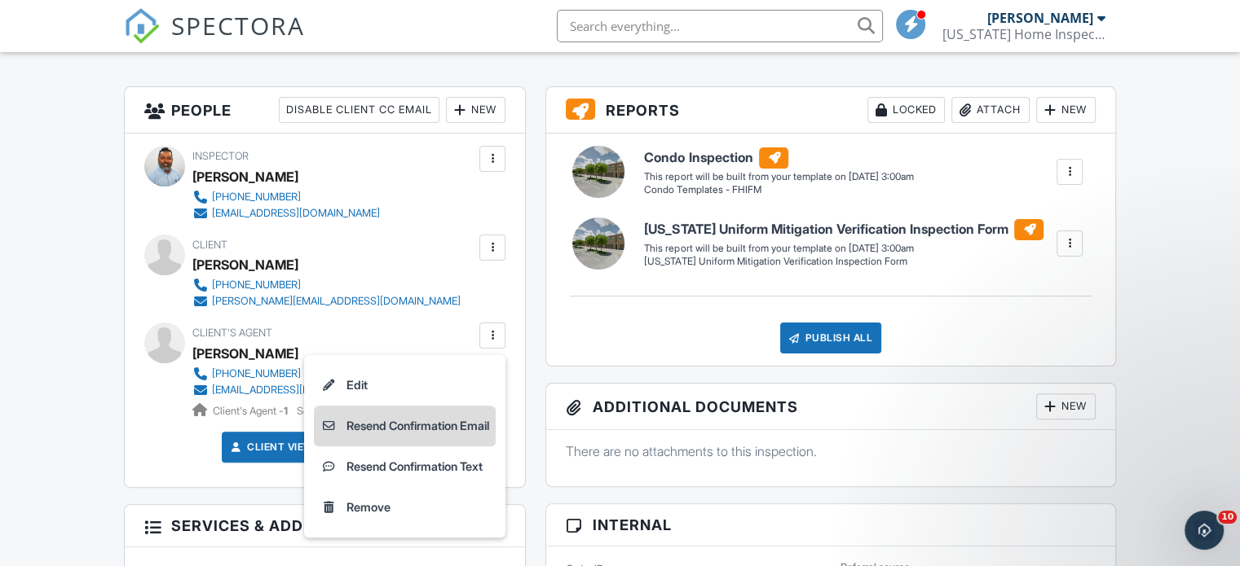
click at [439, 425] on li "Resend Confirmation Email" at bounding box center [405, 426] width 182 height 41
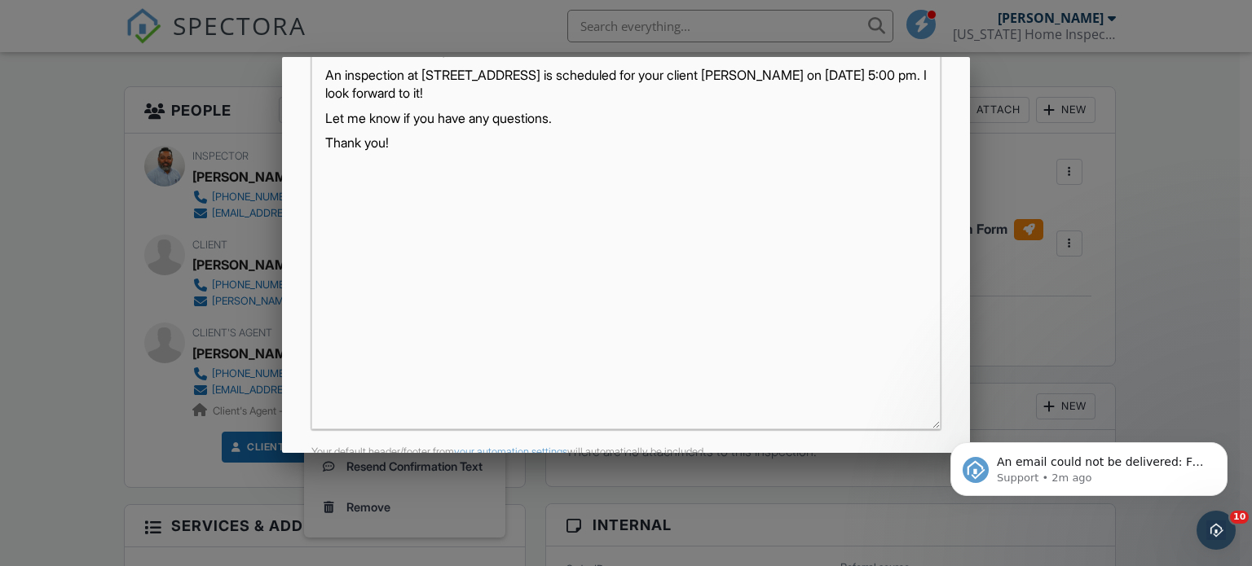
scroll to position [404, 0]
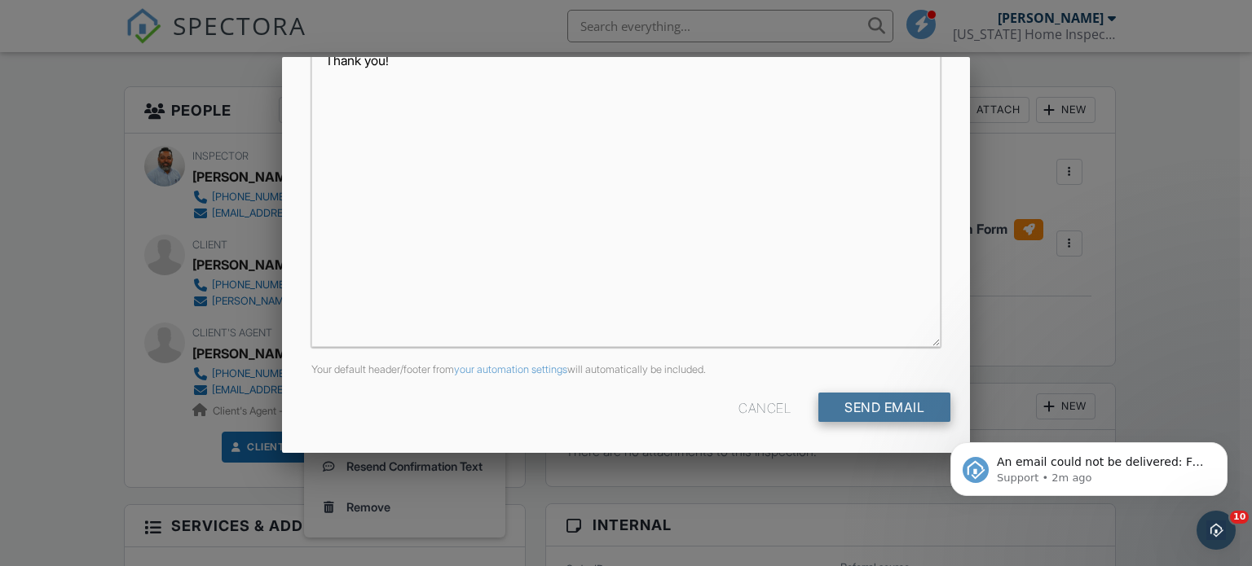
click at [880, 404] on input "Send Email" at bounding box center [884, 407] width 132 height 29
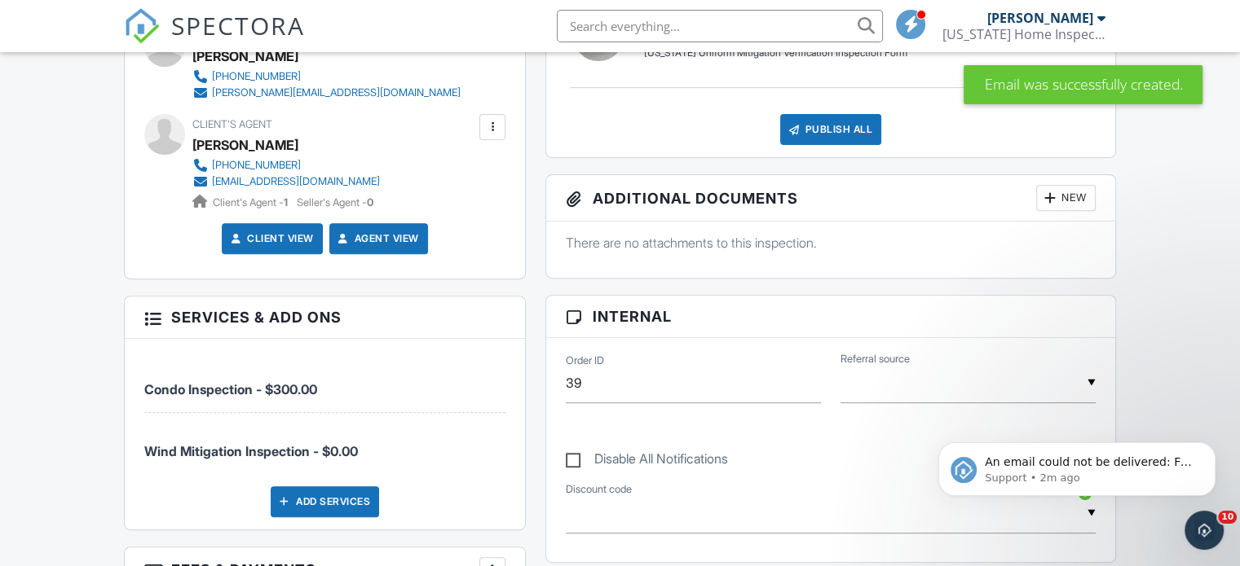
scroll to position [404, 0]
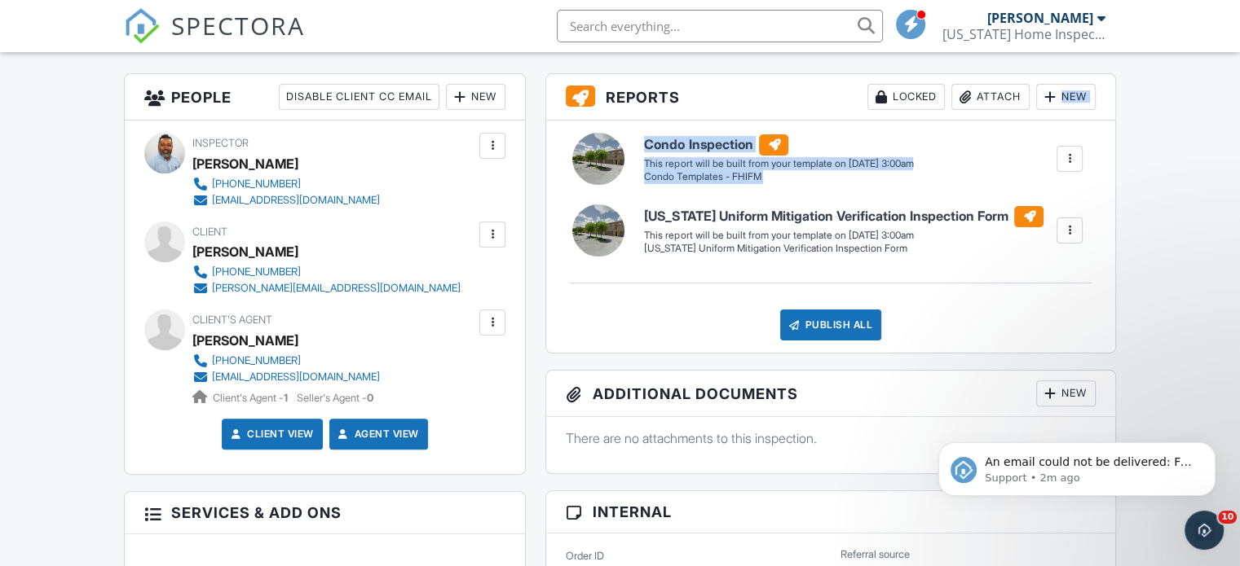
drag, startPoint x: 1223, startPoint y: 146, endPoint x: 1210, endPoint y: 81, distance: 66.5
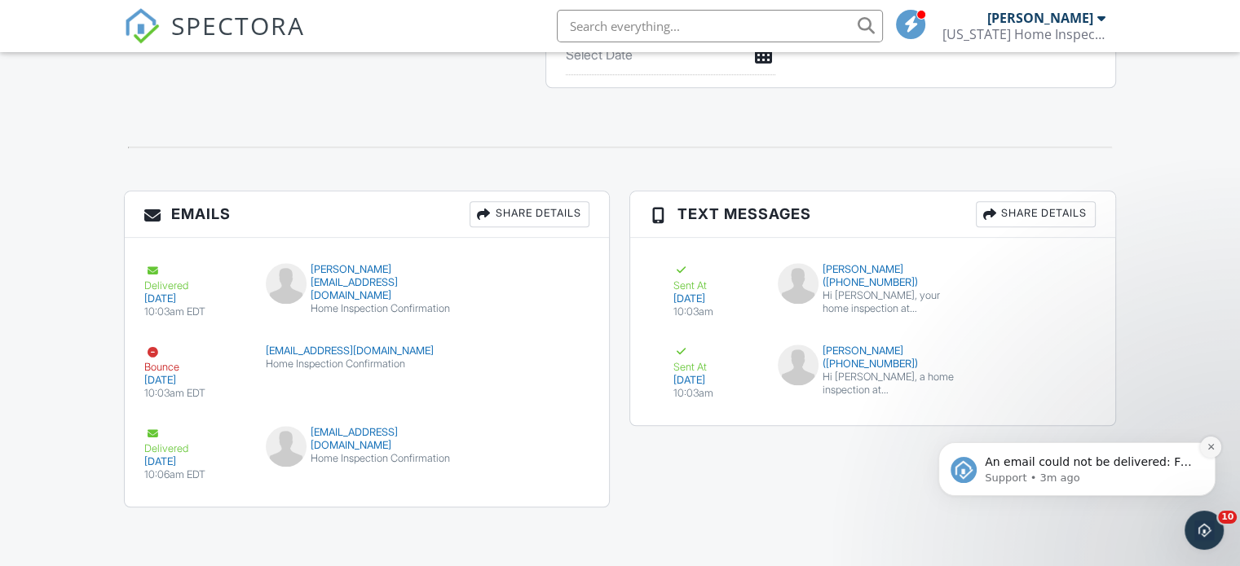
click at [1207, 445] on icon "Dismiss notification" at bounding box center [1210, 447] width 9 height 9
